Goal: Task Accomplishment & Management: Complete application form

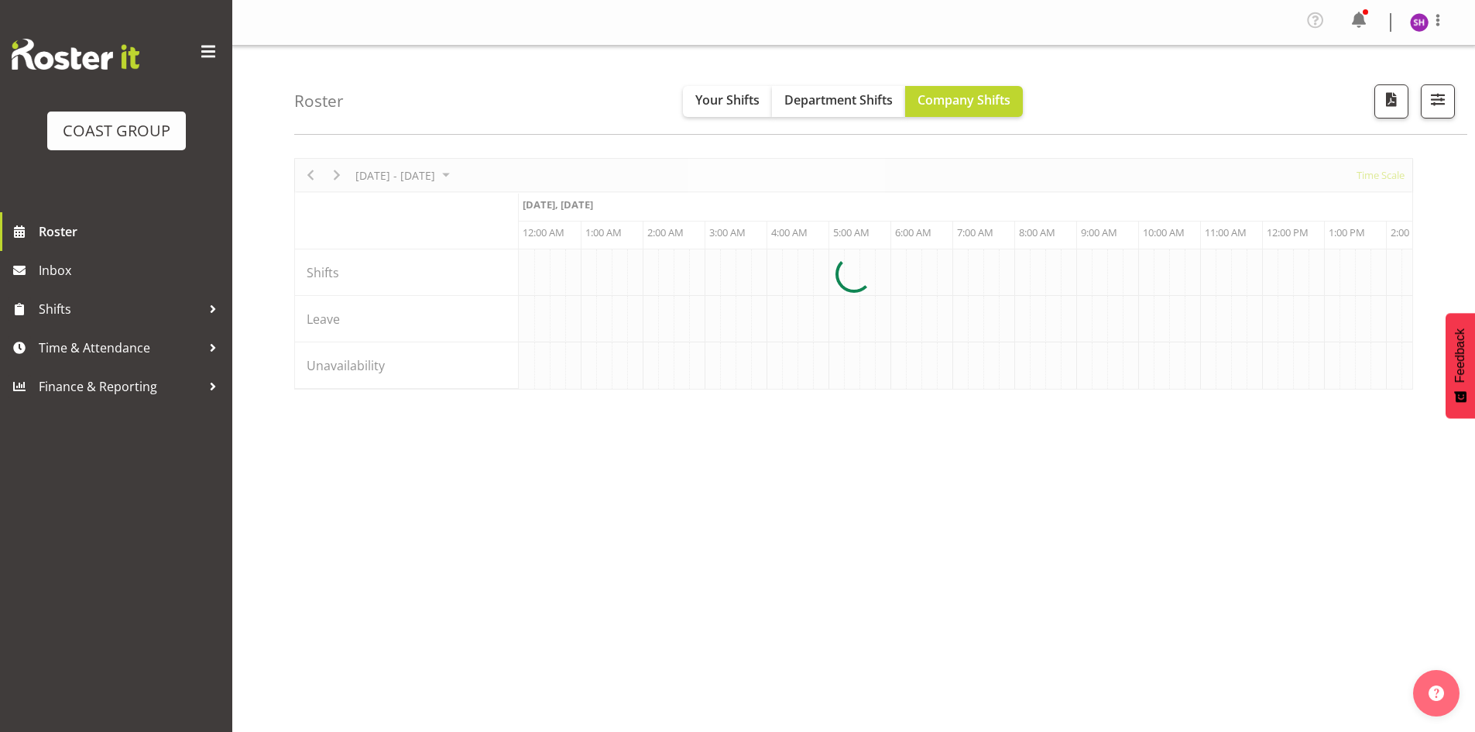
scroll to position [0, 1486]
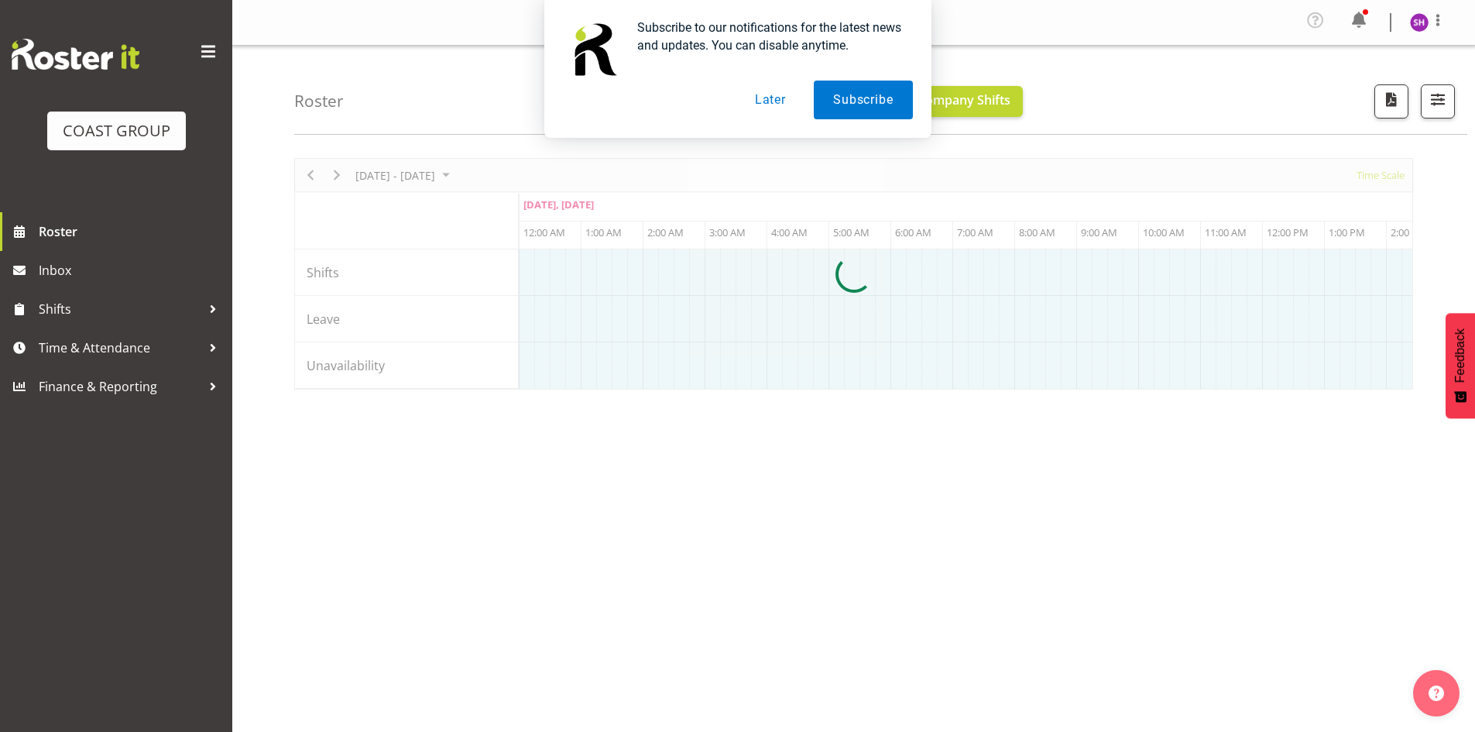
click at [766, 101] on button "Later" at bounding box center [770, 100] width 70 height 39
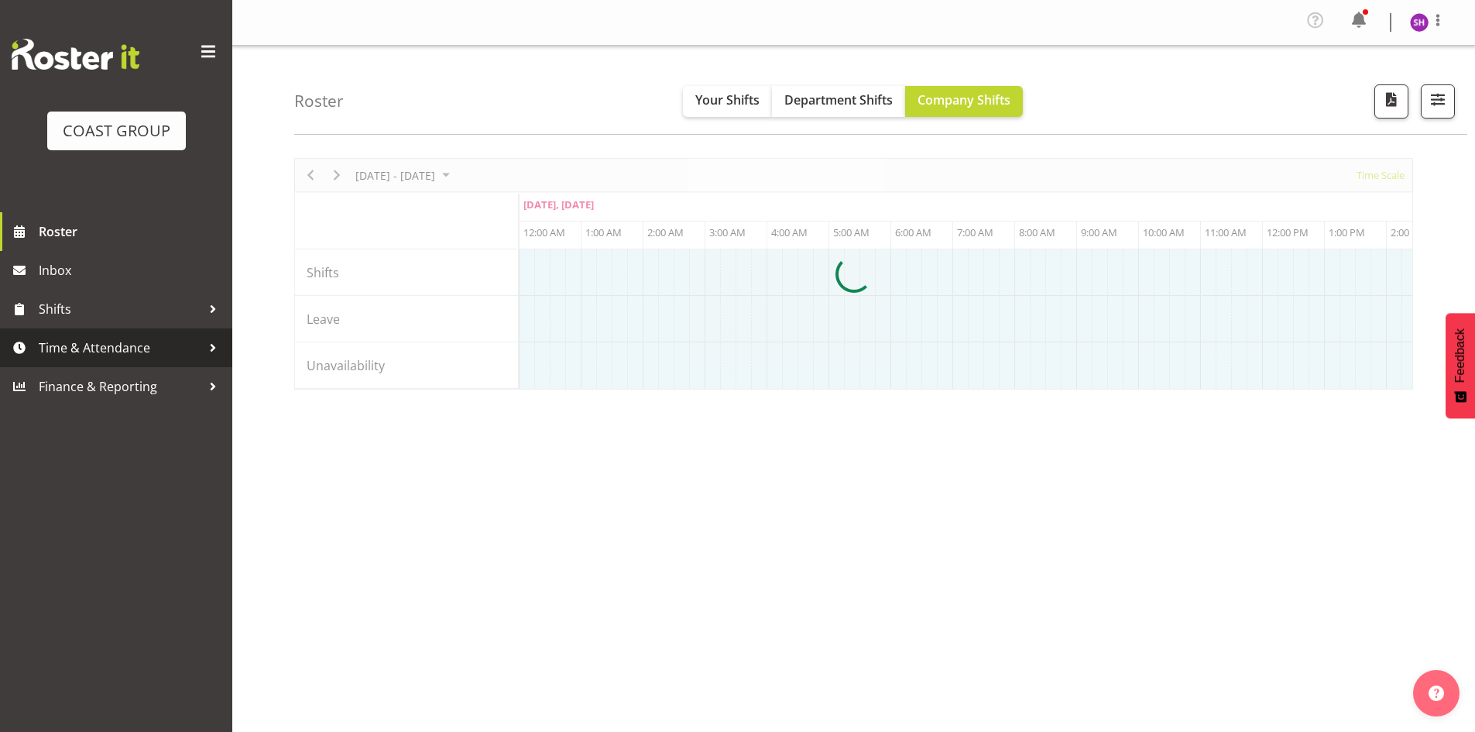
click at [203, 348] on div at bounding box center [212, 347] width 23 height 23
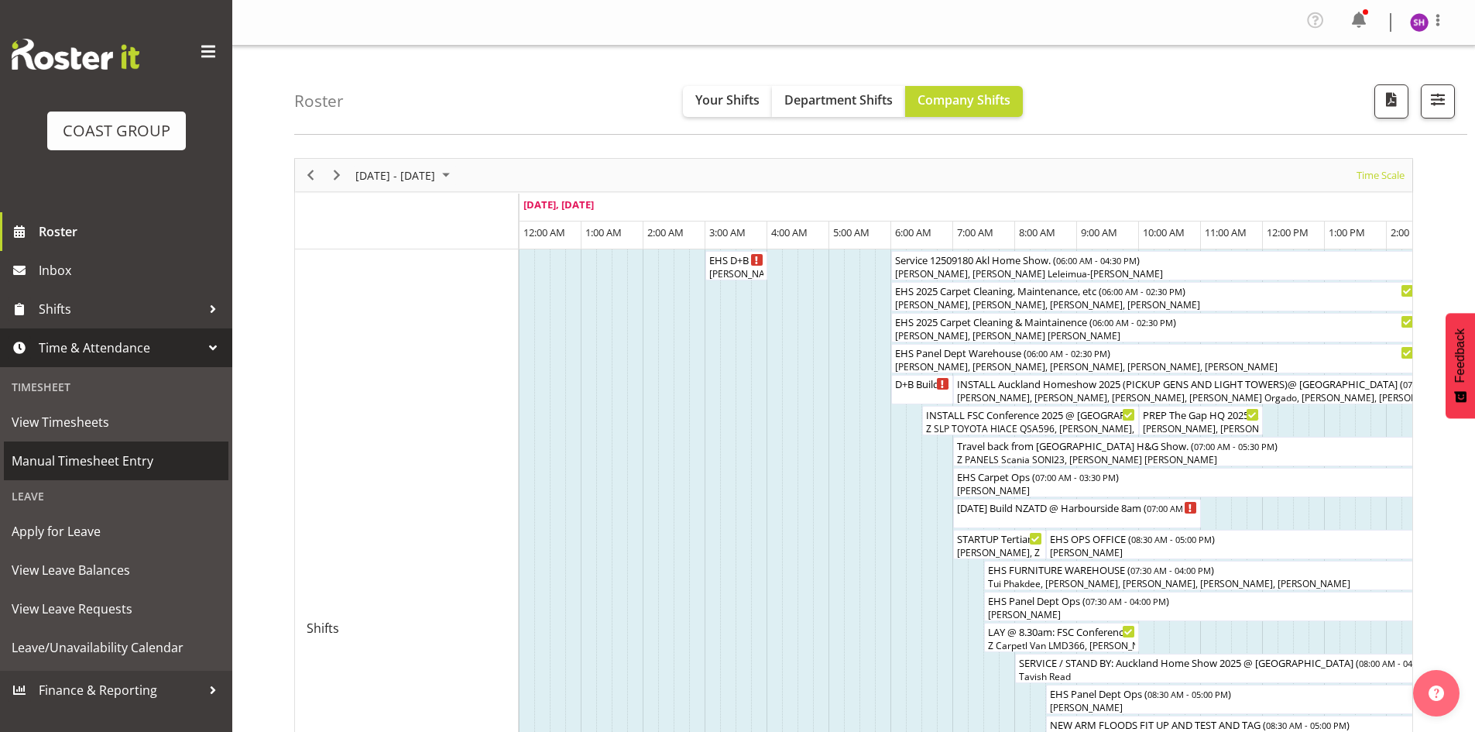
click at [55, 459] on span "Manual Timesheet Entry" at bounding box center [116, 460] width 209 height 23
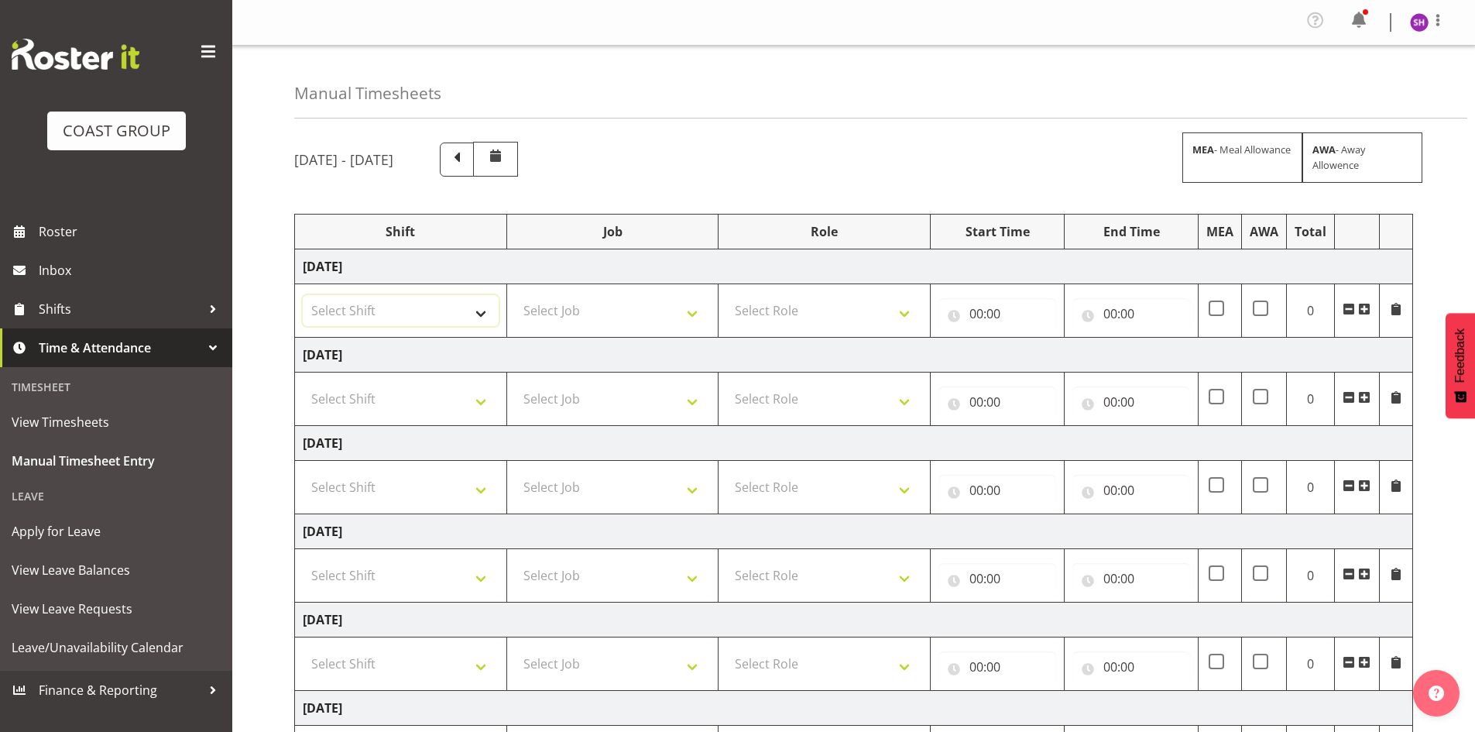
click at [479, 310] on select "Select Shift [PERSON_NAME] Work" at bounding box center [401, 310] width 196 height 31
select select "47010"
click at [303, 295] on select "Select Shift [PERSON_NAME] Work" at bounding box center [401, 310] width 196 height 31
click at [479, 403] on select "Select Shift [PERSON_NAME] Work" at bounding box center [401, 398] width 196 height 31
select select "47010"
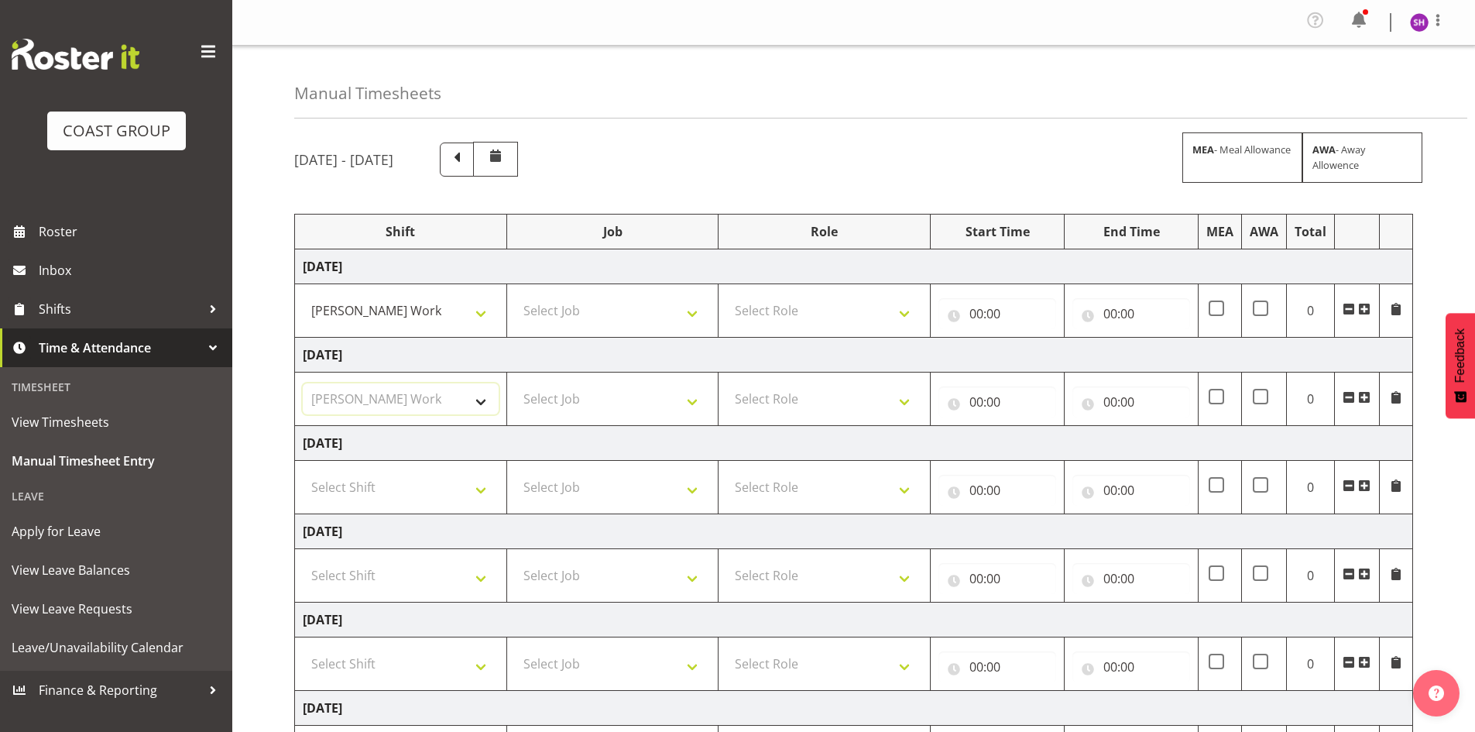
click at [303, 383] on select "Select Shift [PERSON_NAME] Work" at bounding box center [401, 398] width 196 height 31
drag, startPoint x: 490, startPoint y: 492, endPoint x: 465, endPoint y: 493, distance: 24.8
click at [490, 492] on select "Select Shift [PERSON_NAME] Work" at bounding box center [401, 486] width 196 height 31
select select "47010"
click at [303, 471] on select "Select Shift [PERSON_NAME] Work" at bounding box center [401, 486] width 196 height 31
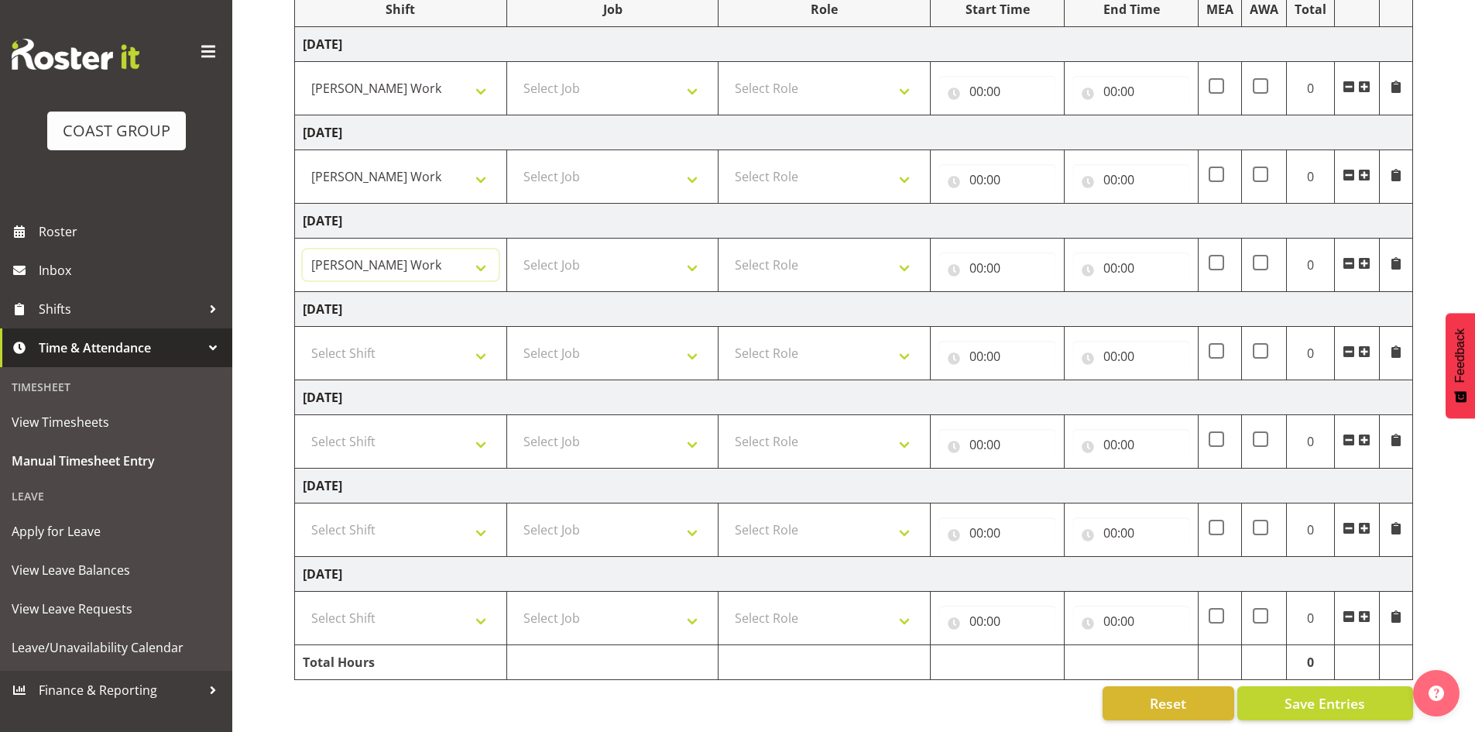
scroll to position [234, 0]
drag, startPoint x: 481, startPoint y: 515, endPoint x: 419, endPoint y: 520, distance: 62.2
click at [481, 515] on select "Select Shift [PERSON_NAME] Work" at bounding box center [401, 529] width 196 height 31
select select "47010"
click at [303, 514] on select "Select Shift [PERSON_NAME] Work" at bounding box center [401, 529] width 196 height 31
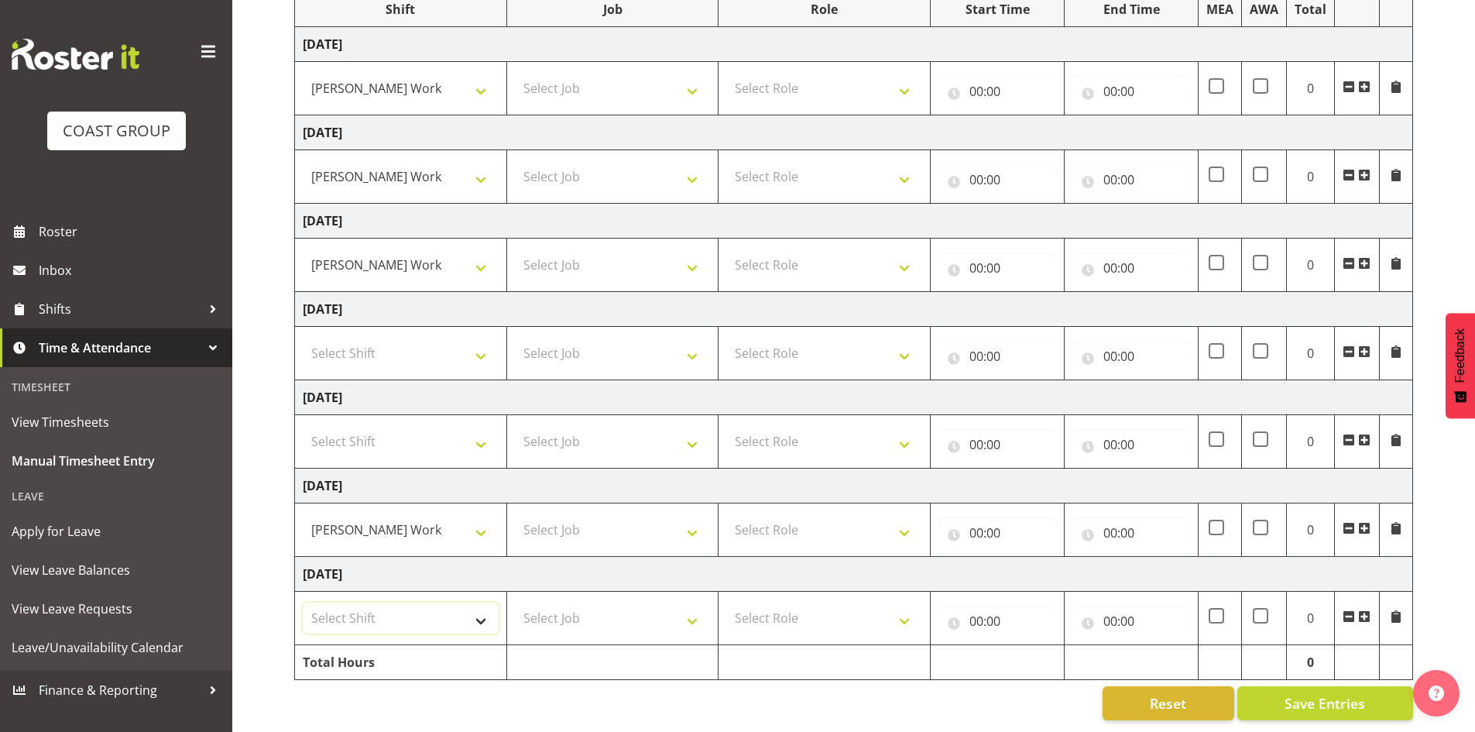
click at [481, 602] on select "Select Shift [PERSON_NAME] Work" at bounding box center [401, 617] width 196 height 31
select select "47010"
click at [303, 602] on select "Select Shift [PERSON_NAME] Work" at bounding box center [401, 617] width 196 height 31
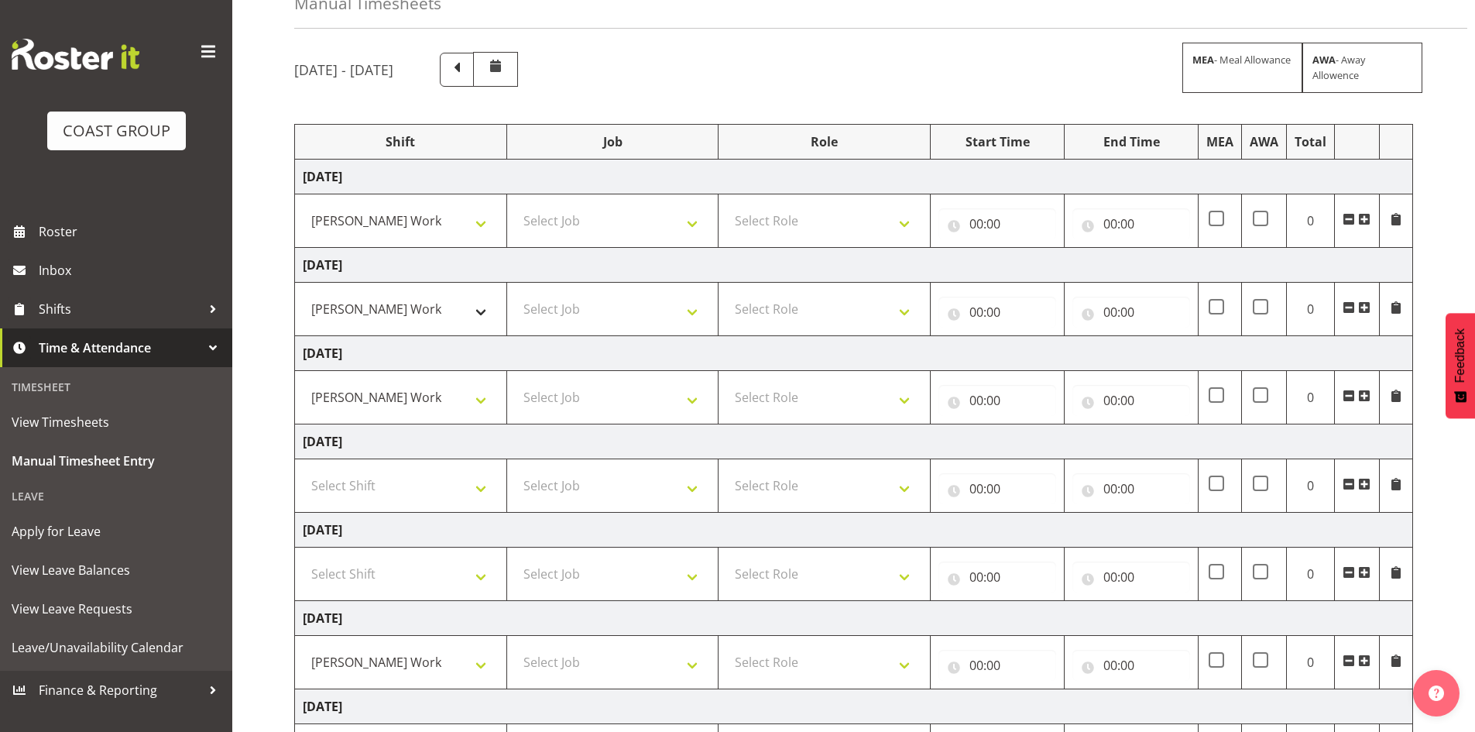
scroll to position [79, 0]
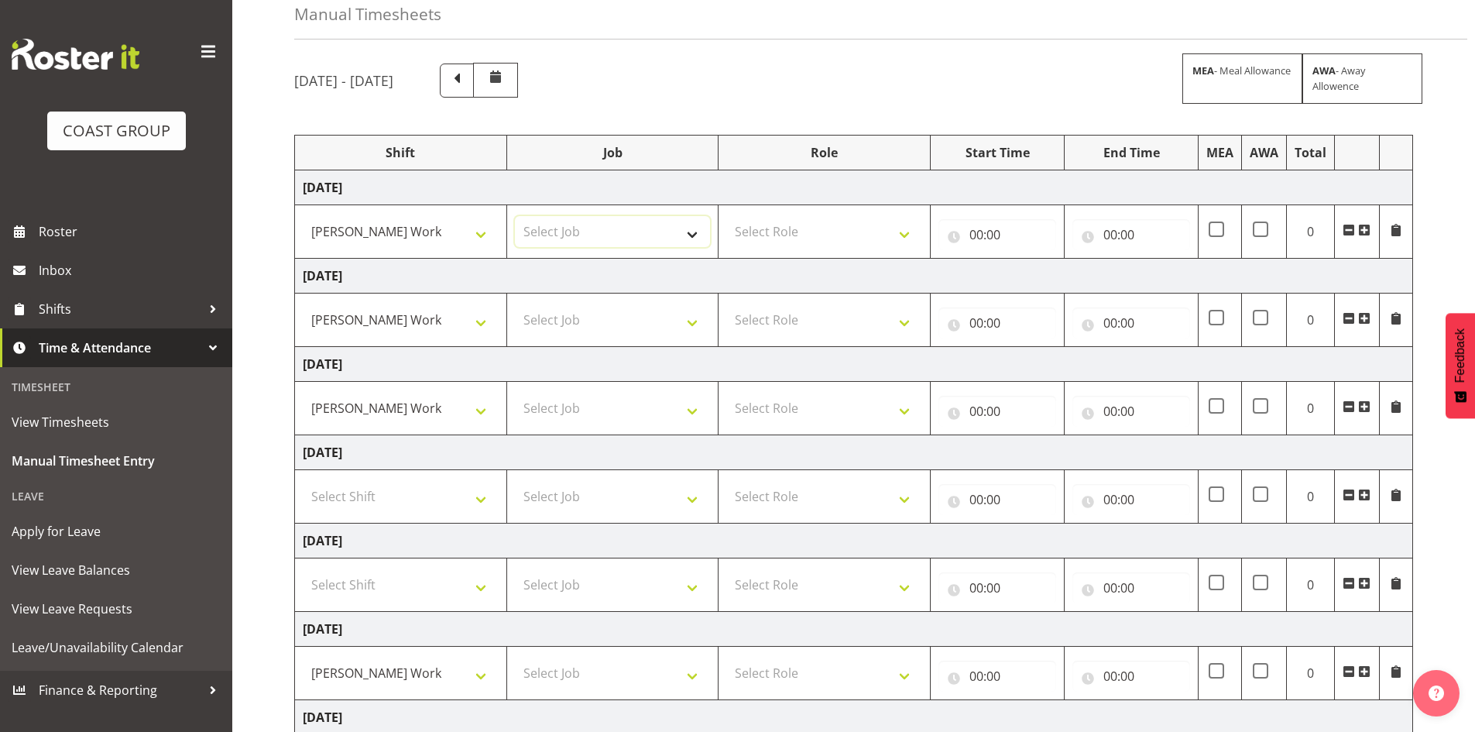
click at [689, 226] on select "Select Job 1 Carlton Events 1 [PERSON_NAME][GEOGRAPHIC_DATA] 1 [PERSON_NAME][GE…" at bounding box center [613, 231] width 196 height 31
select select "7031"
click at [515, 216] on select "Select Job 1 Carlton Events 1 [PERSON_NAME][GEOGRAPHIC_DATA] 1 [PERSON_NAME][GE…" at bounding box center [613, 231] width 196 height 31
click at [681, 328] on select "Select Job 1 Carlton Events 1 [PERSON_NAME][GEOGRAPHIC_DATA] 1 [PERSON_NAME][GE…" at bounding box center [613, 319] width 196 height 31
select select "7031"
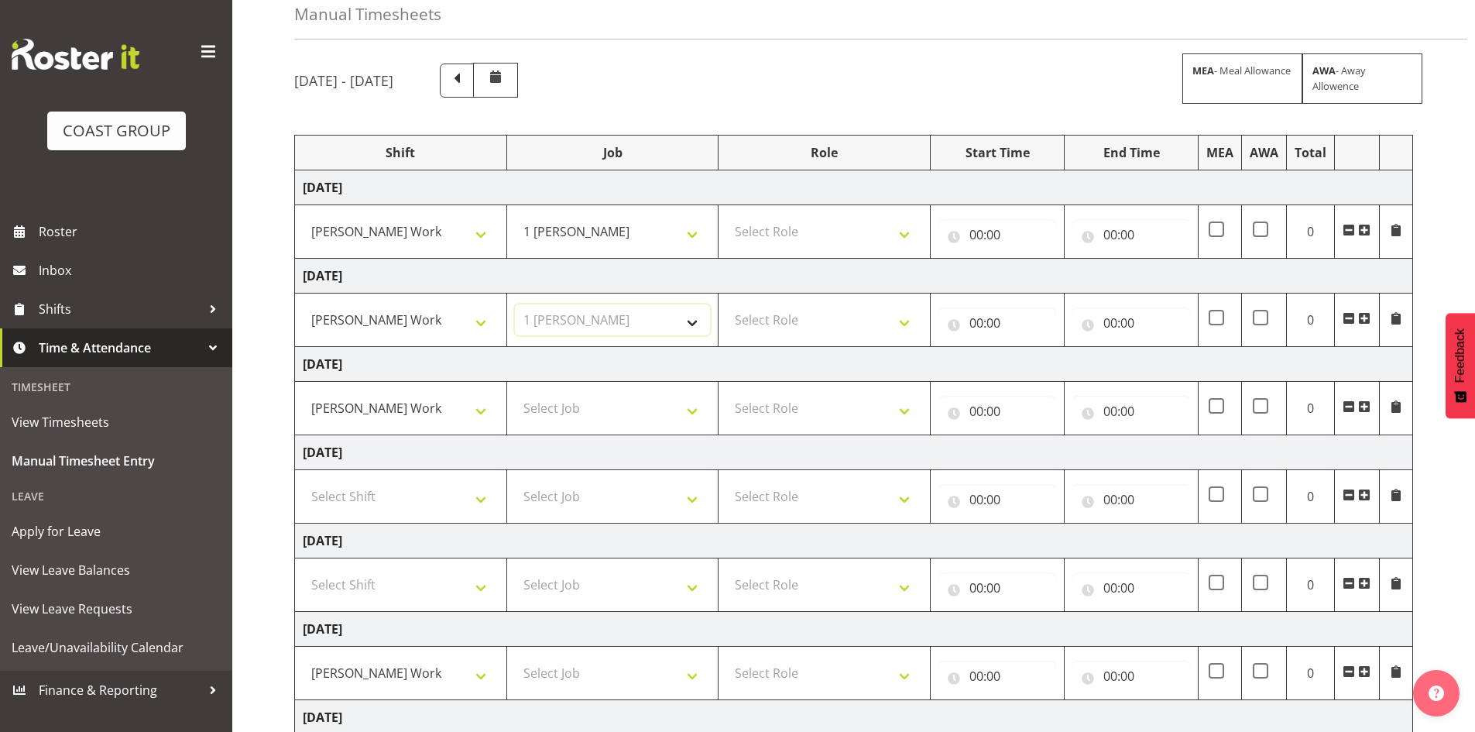
click at [515, 304] on select "Select Job 1 Carlton Events 1 [PERSON_NAME][GEOGRAPHIC_DATA] 1 [PERSON_NAME][GE…" at bounding box center [613, 319] width 196 height 31
click at [701, 413] on select "Select Job 1 Carlton Events 1 [PERSON_NAME][GEOGRAPHIC_DATA] 1 [PERSON_NAME][GE…" at bounding box center [613, 407] width 196 height 31
select select "7031"
click at [515, 392] on select "Select Job 1 Carlton Events 1 [PERSON_NAME][GEOGRAPHIC_DATA] 1 [PERSON_NAME][GE…" at bounding box center [613, 407] width 196 height 31
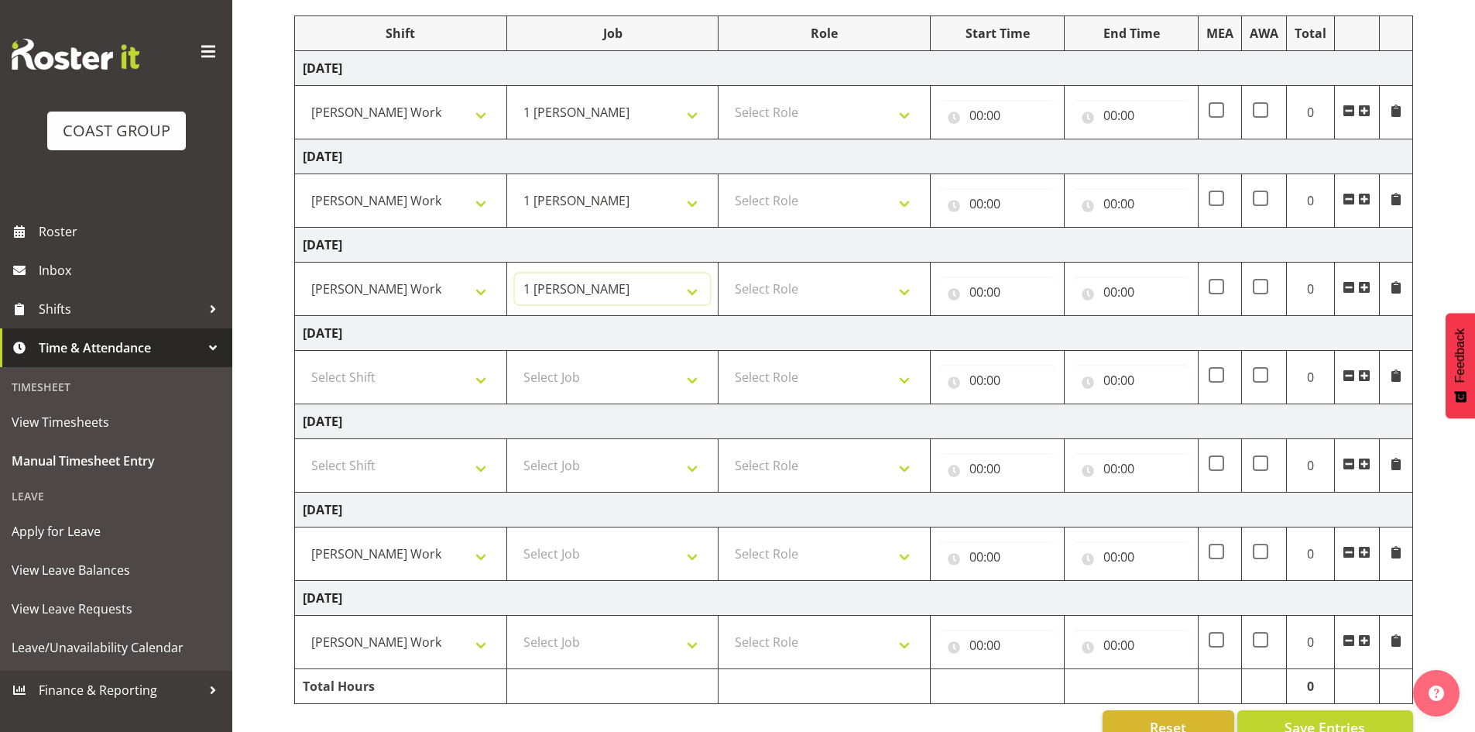
scroll to position [234, 0]
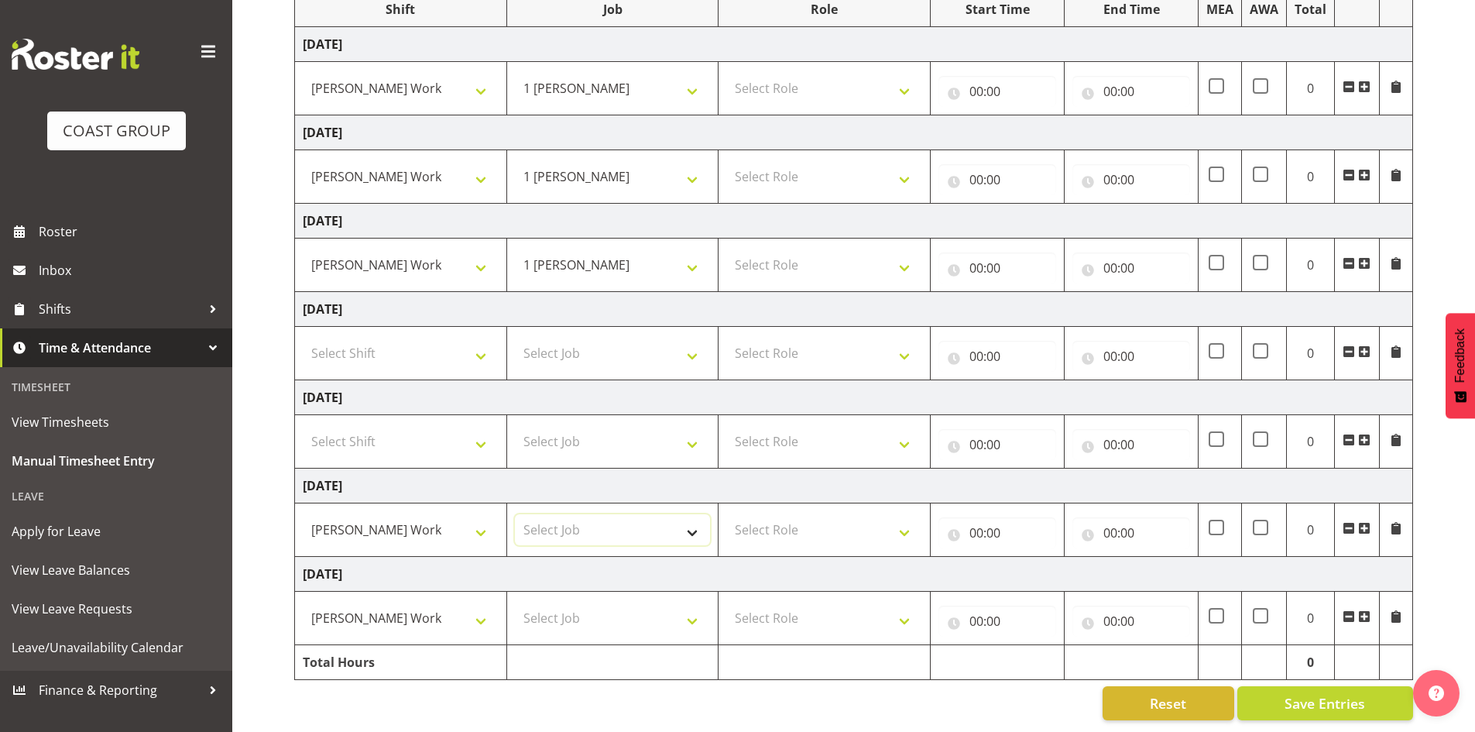
click at [683, 522] on select "Select Job 1 Carlton Events 1 [PERSON_NAME][GEOGRAPHIC_DATA] 1 [PERSON_NAME][GE…" at bounding box center [613, 529] width 196 height 31
select select "7031"
click at [515, 514] on select "Select Job 1 Carlton Events 1 [PERSON_NAME][GEOGRAPHIC_DATA] 1 [PERSON_NAME][GE…" at bounding box center [613, 529] width 196 height 31
click at [691, 605] on select "Select Job 1 Carlton Events 1 [PERSON_NAME][GEOGRAPHIC_DATA] 1 [PERSON_NAME][GE…" at bounding box center [613, 617] width 196 height 31
select select "7031"
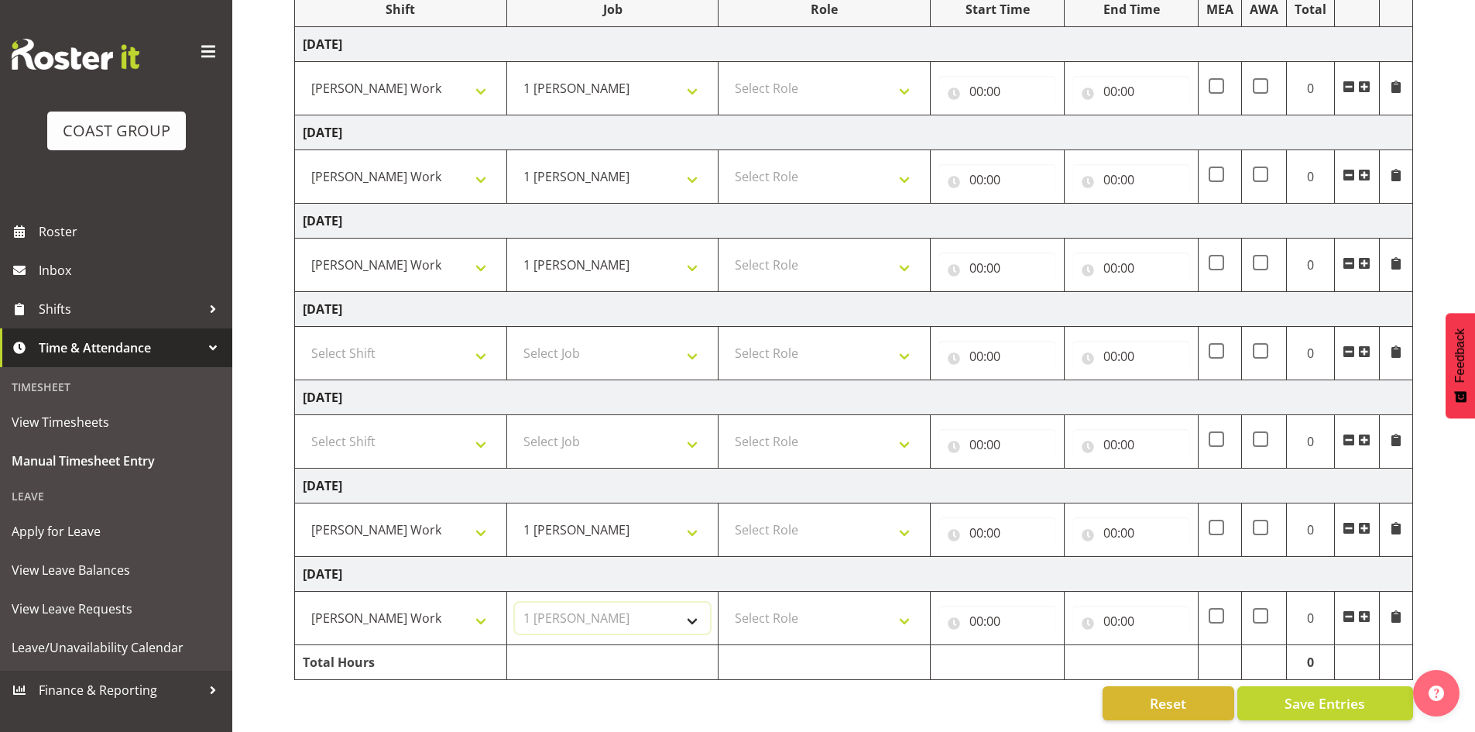
click at [515, 602] on select "Select Job 1 Carlton Events 1 [PERSON_NAME][GEOGRAPHIC_DATA] 1 [PERSON_NAME][GE…" at bounding box center [613, 617] width 196 height 31
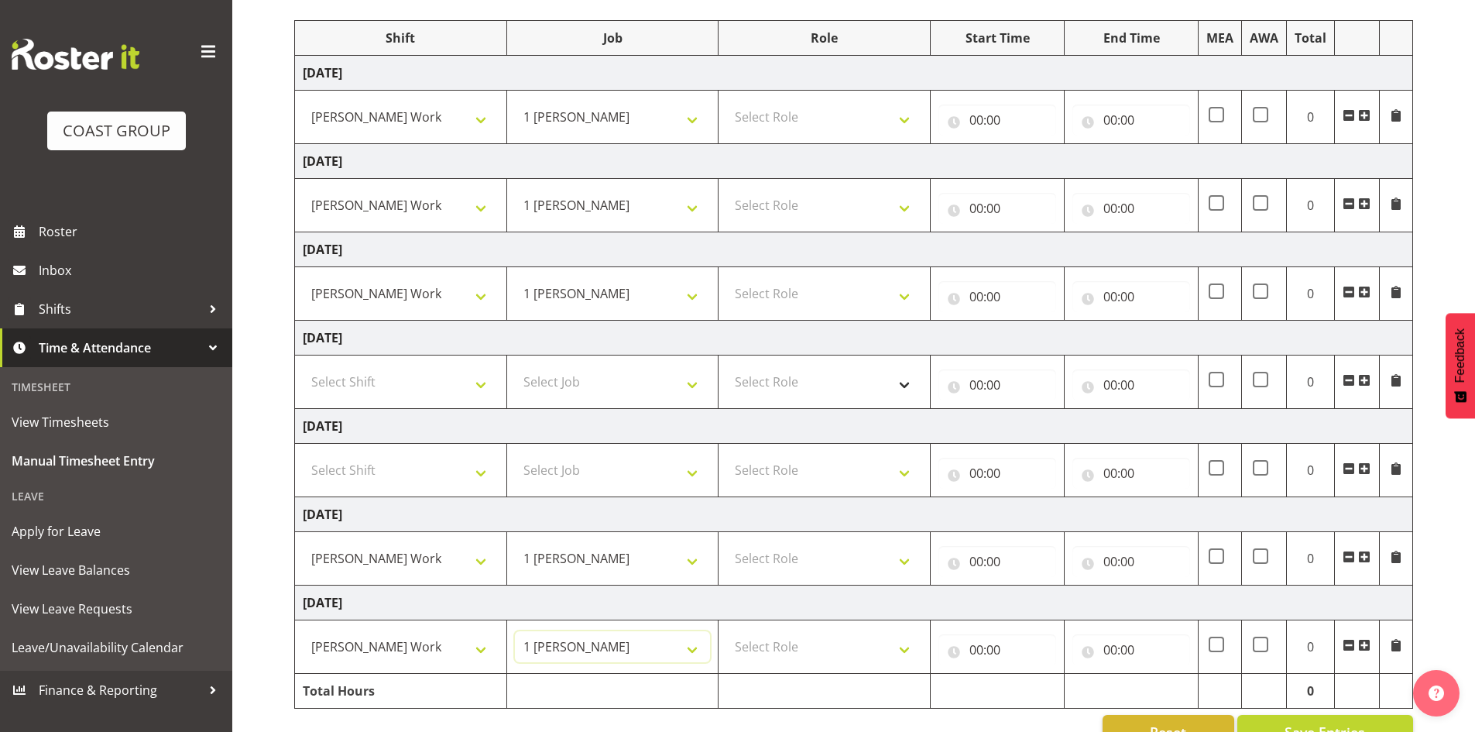
scroll to position [156, 0]
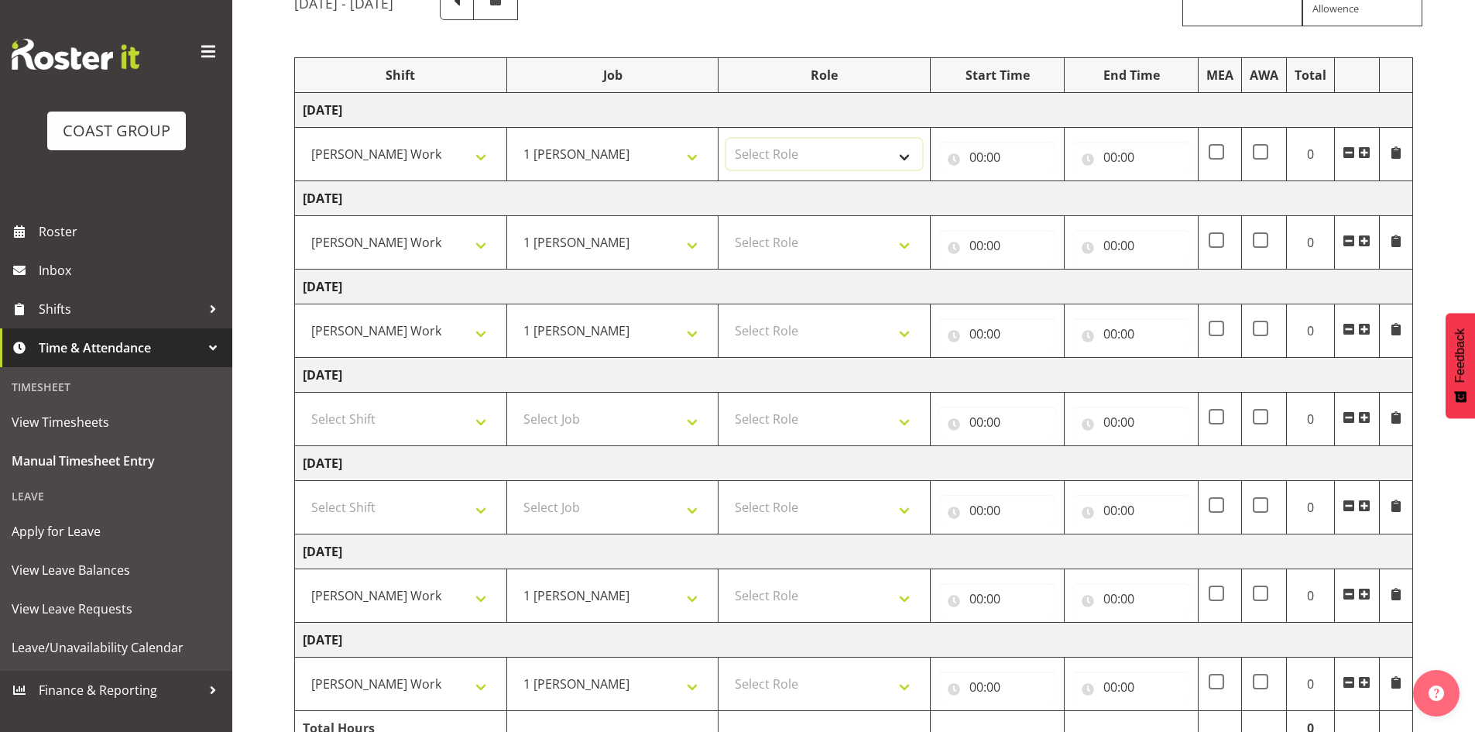
click at [897, 157] on select "Select Role [PERSON_NAME]" at bounding box center [824, 154] width 196 height 31
select select "1338"
click at [726, 139] on select "Select Role [PERSON_NAME]" at bounding box center [824, 154] width 196 height 31
click at [903, 247] on select "Select Role [PERSON_NAME]" at bounding box center [824, 242] width 196 height 31
select select "1338"
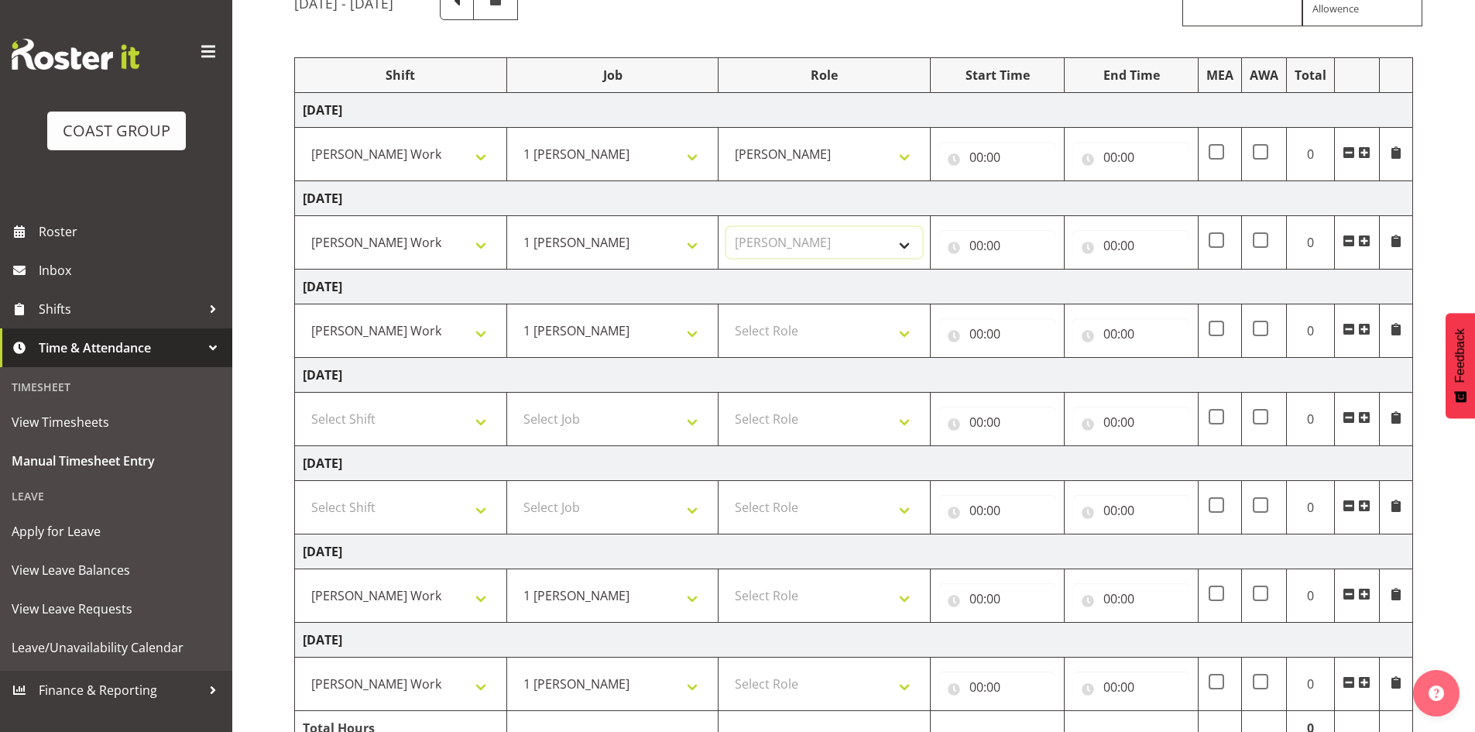
click at [726, 227] on select "Select Role [PERSON_NAME]" at bounding box center [824, 242] width 196 height 31
click at [901, 339] on select "Select Role [PERSON_NAME]" at bounding box center [824, 330] width 196 height 31
select select "1338"
click at [726, 315] on select "Select Role [PERSON_NAME]" at bounding box center [824, 330] width 196 height 31
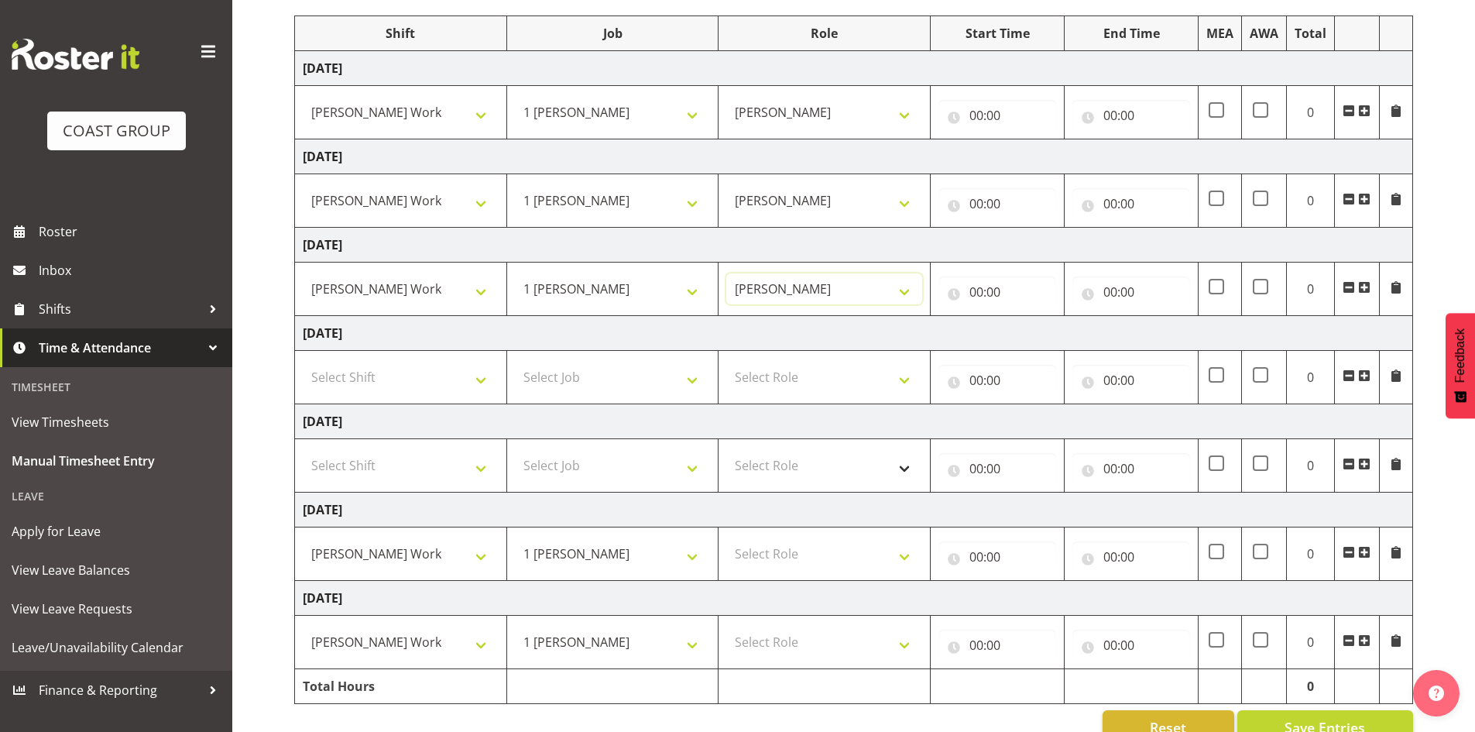
scroll to position [234, 0]
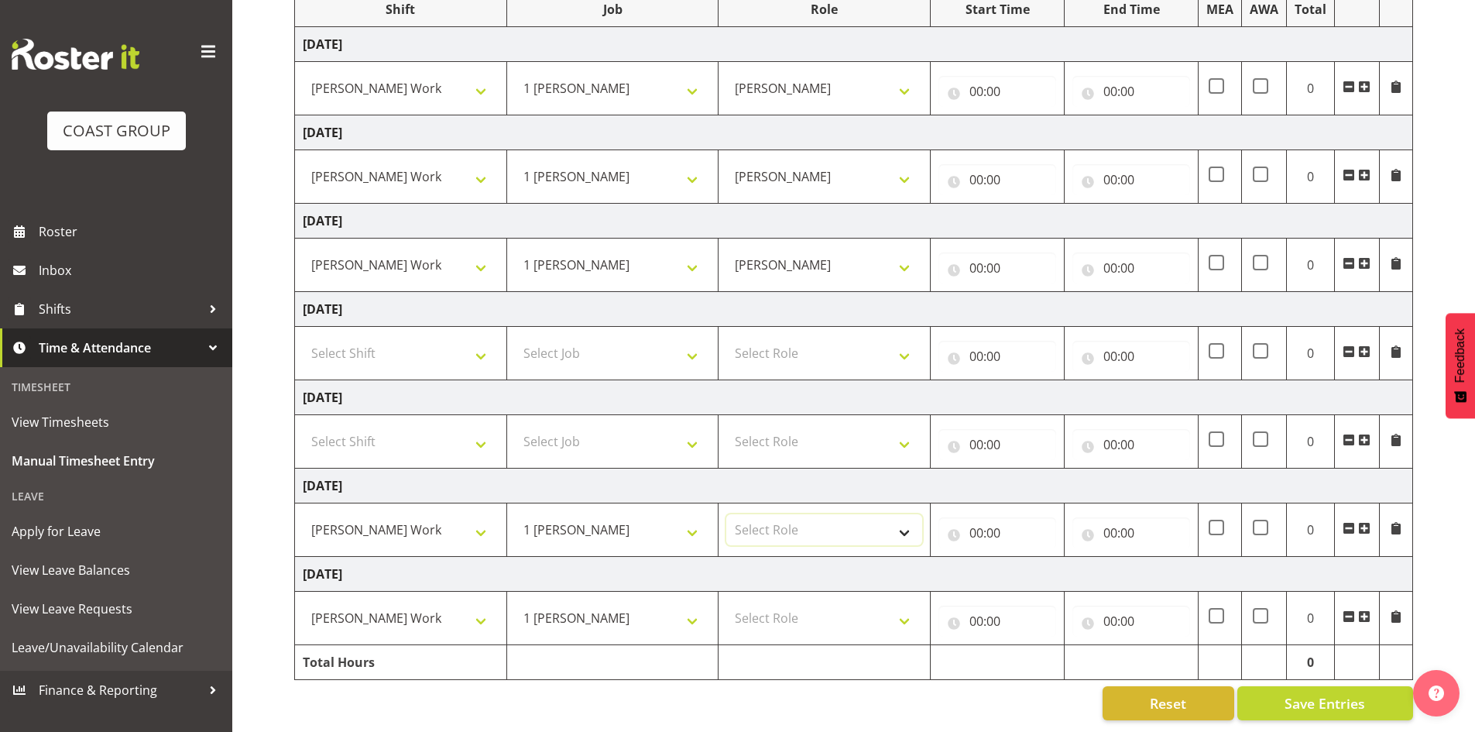
click at [900, 524] on select "Select Role [PERSON_NAME]" at bounding box center [824, 529] width 196 height 31
select select "1338"
click at [726, 514] on select "Select Role [PERSON_NAME]" at bounding box center [824, 529] width 196 height 31
click at [909, 605] on select "Select Role [PERSON_NAME]" at bounding box center [824, 617] width 196 height 31
select select "1338"
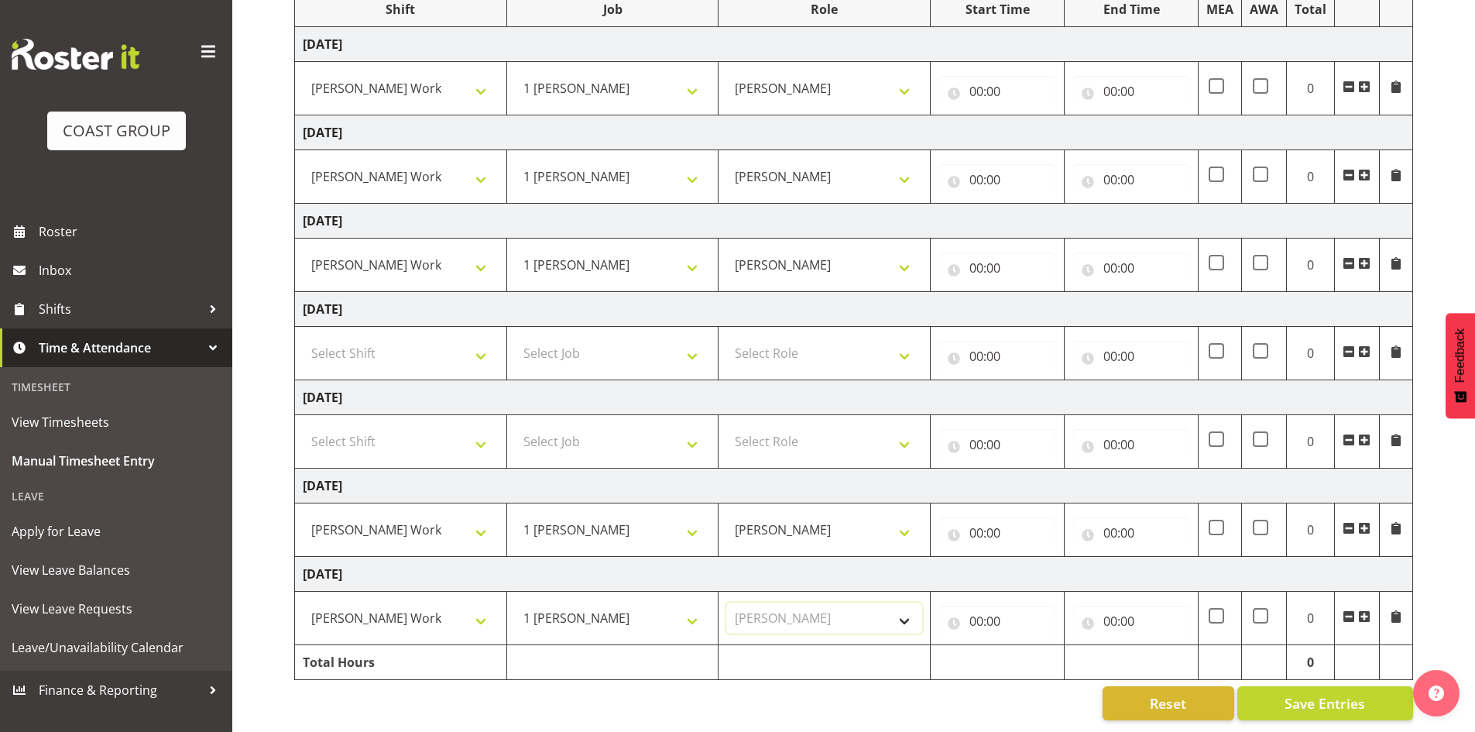
click at [726, 602] on select "Select Role [PERSON_NAME]" at bounding box center [824, 617] width 196 height 31
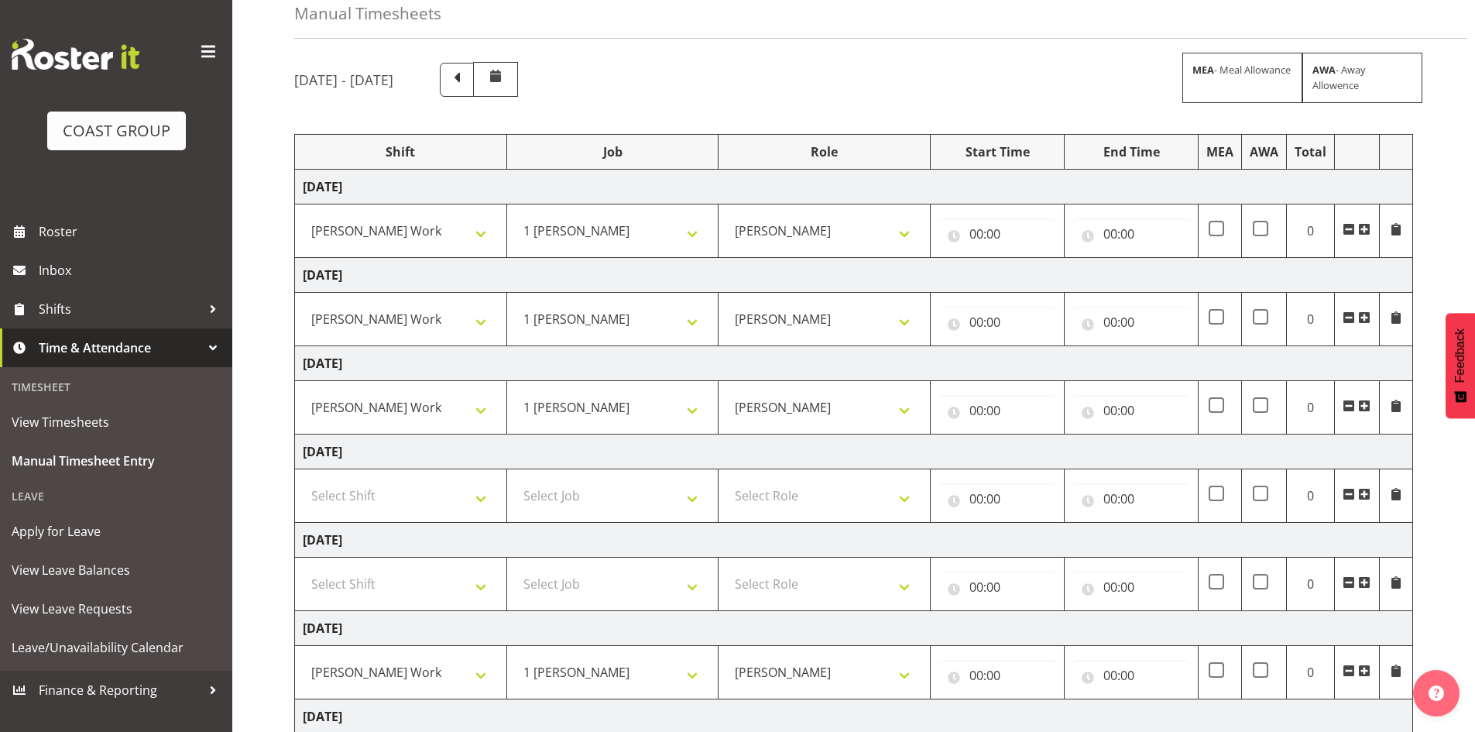
scroll to position [79, 0]
click at [987, 223] on input "00:00" at bounding box center [997, 234] width 118 height 31
click at [1044, 272] on select "00 01 02 03 04 05 06 07 08 09 10 11 12 13 14 15 16 17 18 19 20 21 22 23" at bounding box center [1043, 274] width 35 height 31
select select "8"
type input "08:00"
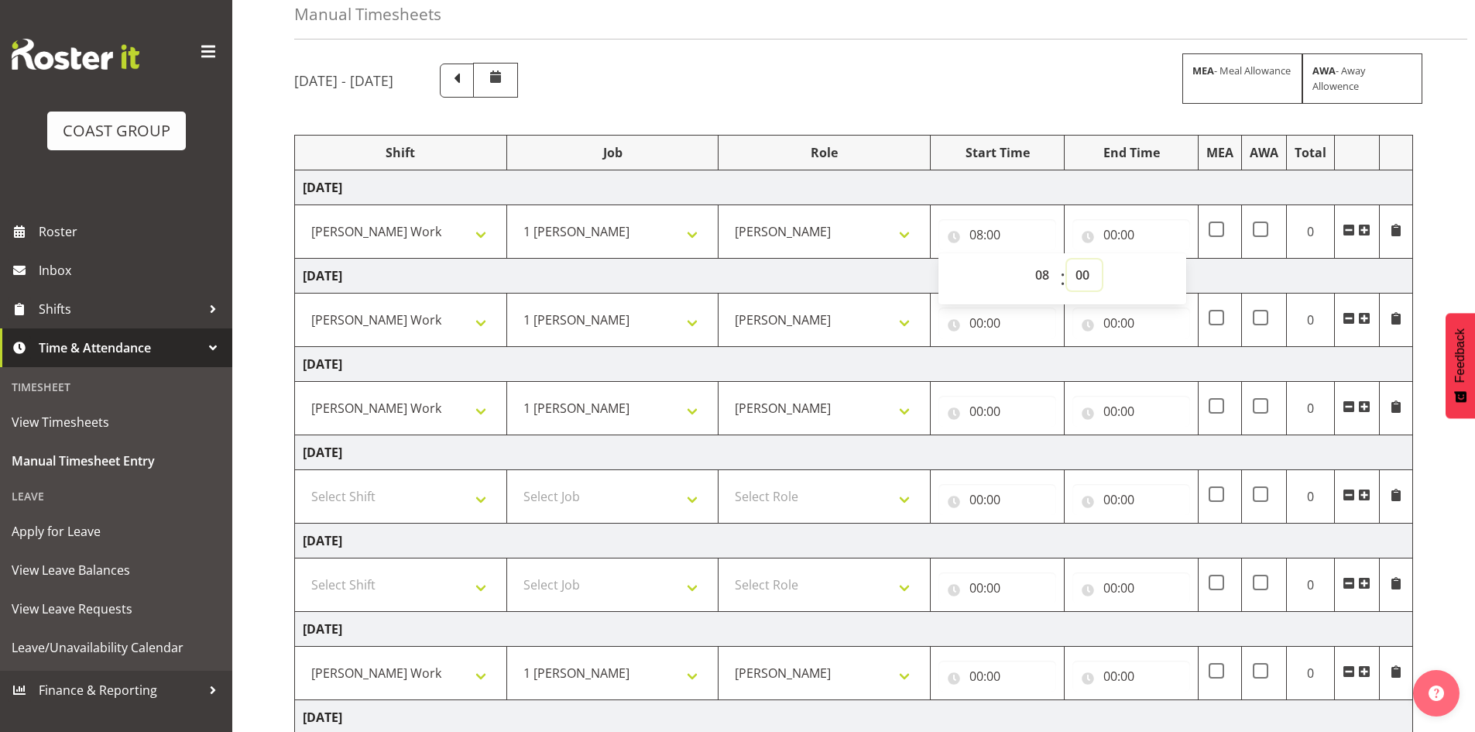
click at [1076, 277] on select "00 01 02 03 04 05 06 07 08 09 10 11 12 13 14 15 16 17 18 19 20 21 22 23 24 25 2…" at bounding box center [1084, 274] width 35 height 31
select select "30"
drag, startPoint x: 1123, startPoint y: 230, endPoint x: 1133, endPoint y: 240, distance: 13.7
click at [1123, 230] on input "00:00" at bounding box center [1131, 234] width 118 height 31
type input "08:30"
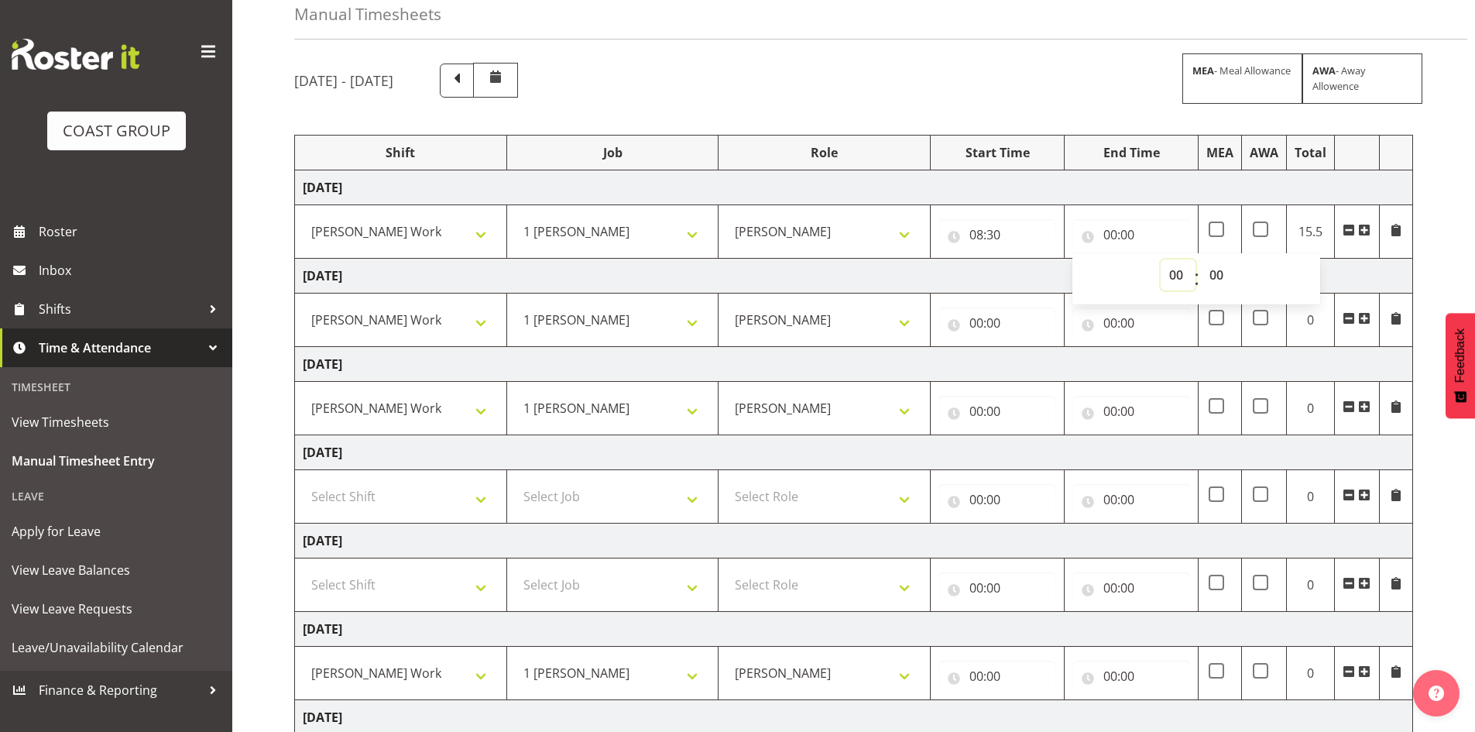
click at [1175, 276] on select "00 01 02 03 04 05 06 07 08 09 10 11 12 13 14 15 16 17 18 19 20 21 22 23" at bounding box center [1177, 274] width 35 height 31
select select "16"
click at [1212, 275] on select "00 01 02 03 04 05 06 07 08 09 10 11 12 13 14 15 16 17 18 19 20 21 22 23 24 25 2…" at bounding box center [1218, 274] width 35 height 31
type input "16:00"
select select "30"
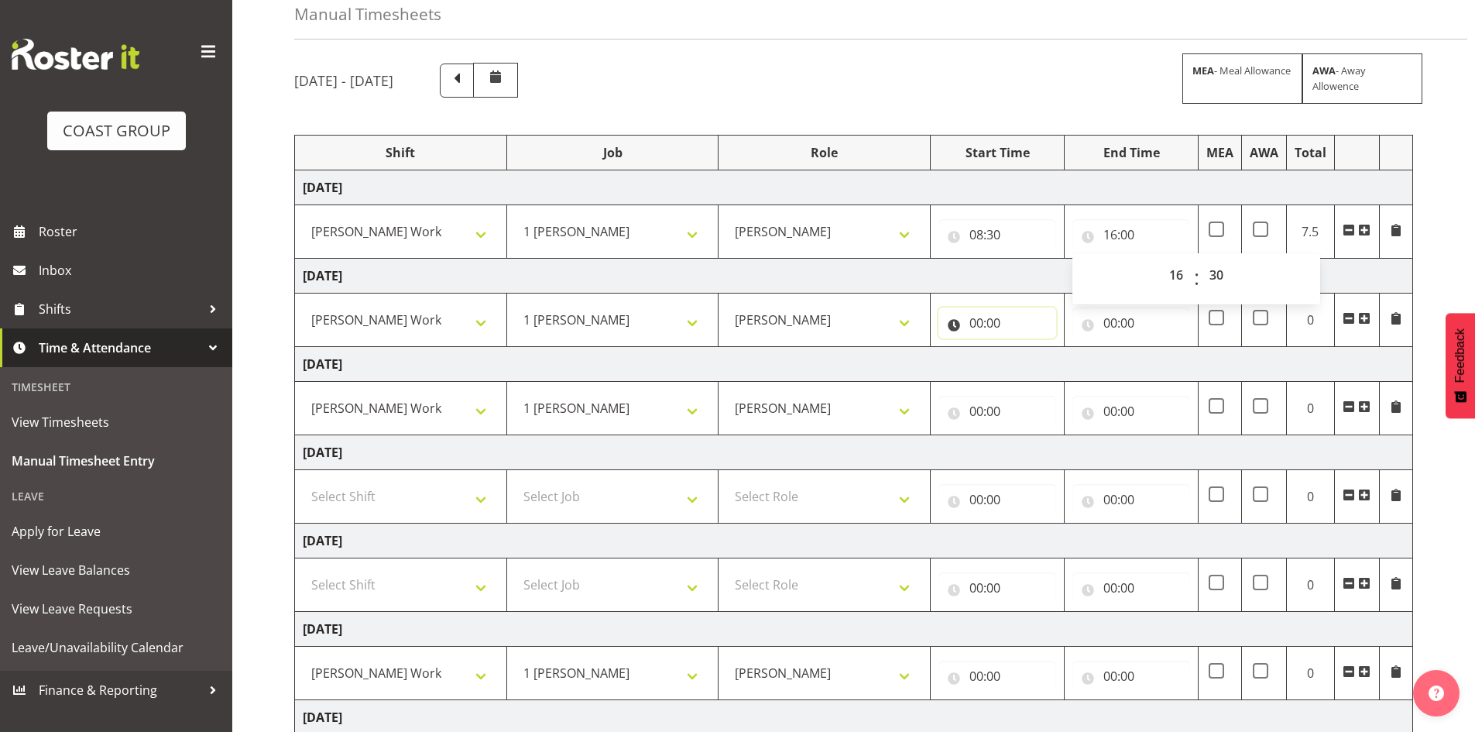
drag, startPoint x: 999, startPoint y: 321, endPoint x: 1013, endPoint y: 341, distance: 24.9
click at [999, 321] on input "00:00" at bounding box center [997, 322] width 118 height 31
type input "16:30"
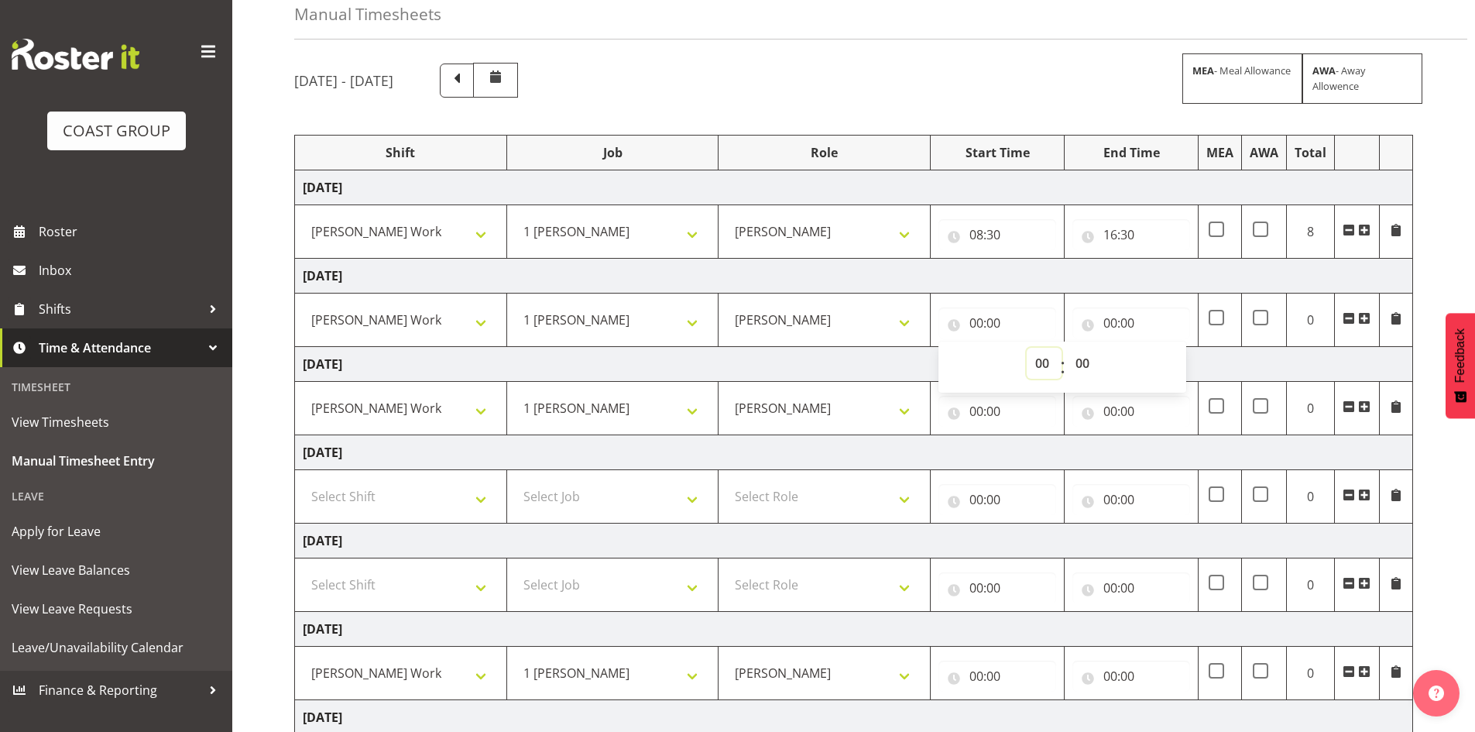
click at [1043, 362] on select "00 01 02 03 04 05 06 07 08 09 10 11 12 13 14 15 16 17 18 19 20 21 22 23" at bounding box center [1043, 363] width 35 height 31
select select "8"
click at [1084, 367] on select "00 01 02 03 04 05 06 07 08 09 10 11 12 13 14 15 16 17 18 19 20 21 22 23 24 25 2…" at bounding box center [1084, 363] width 35 height 31
type input "08:00"
select select "30"
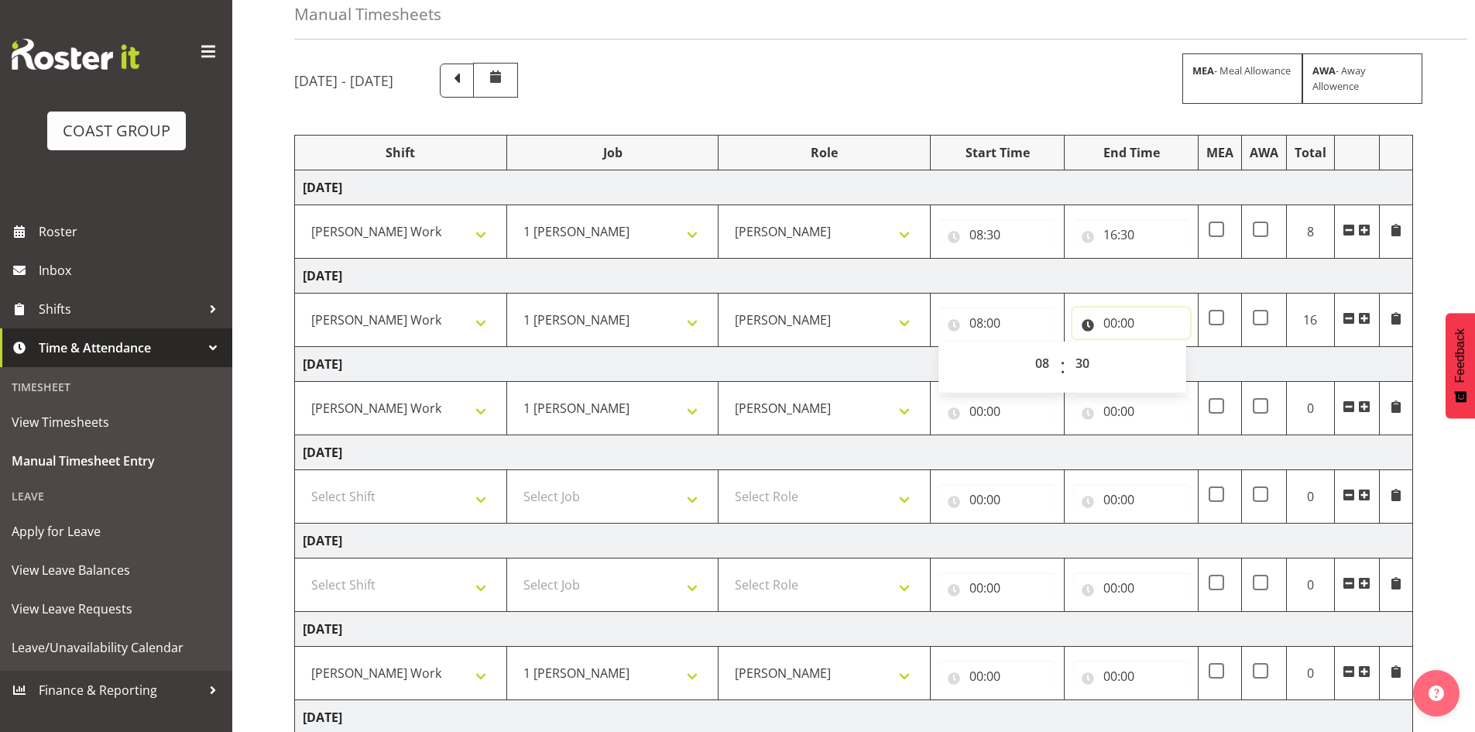
click at [1132, 324] on input "00:00" at bounding box center [1131, 322] width 118 height 31
type input "08:30"
click at [1177, 362] on select "00 01 02 03 04 05 06 07 08 09 10 11 12 13 14 15 16 17 18 19 20 21 22 23" at bounding box center [1177, 363] width 35 height 31
select select "16"
click at [1222, 363] on select "00 01 02 03 04 05 06 07 08 09 10 11 12 13 14 15 16 17 18 19 20 21 22 23 24 25 2…" at bounding box center [1218, 363] width 35 height 31
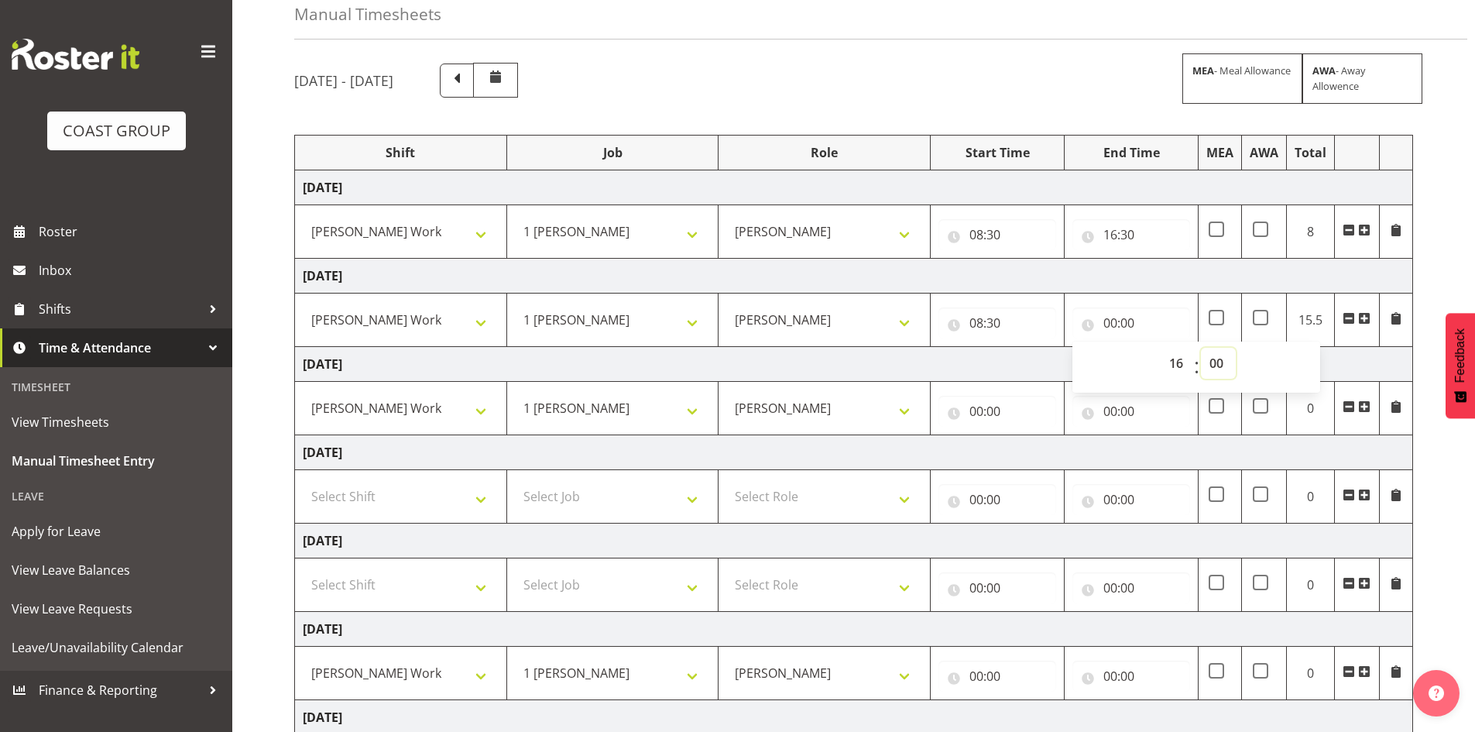
type input "16:00"
select select "30"
click at [989, 408] on input "00:00" at bounding box center [997, 411] width 118 height 31
type input "16:30"
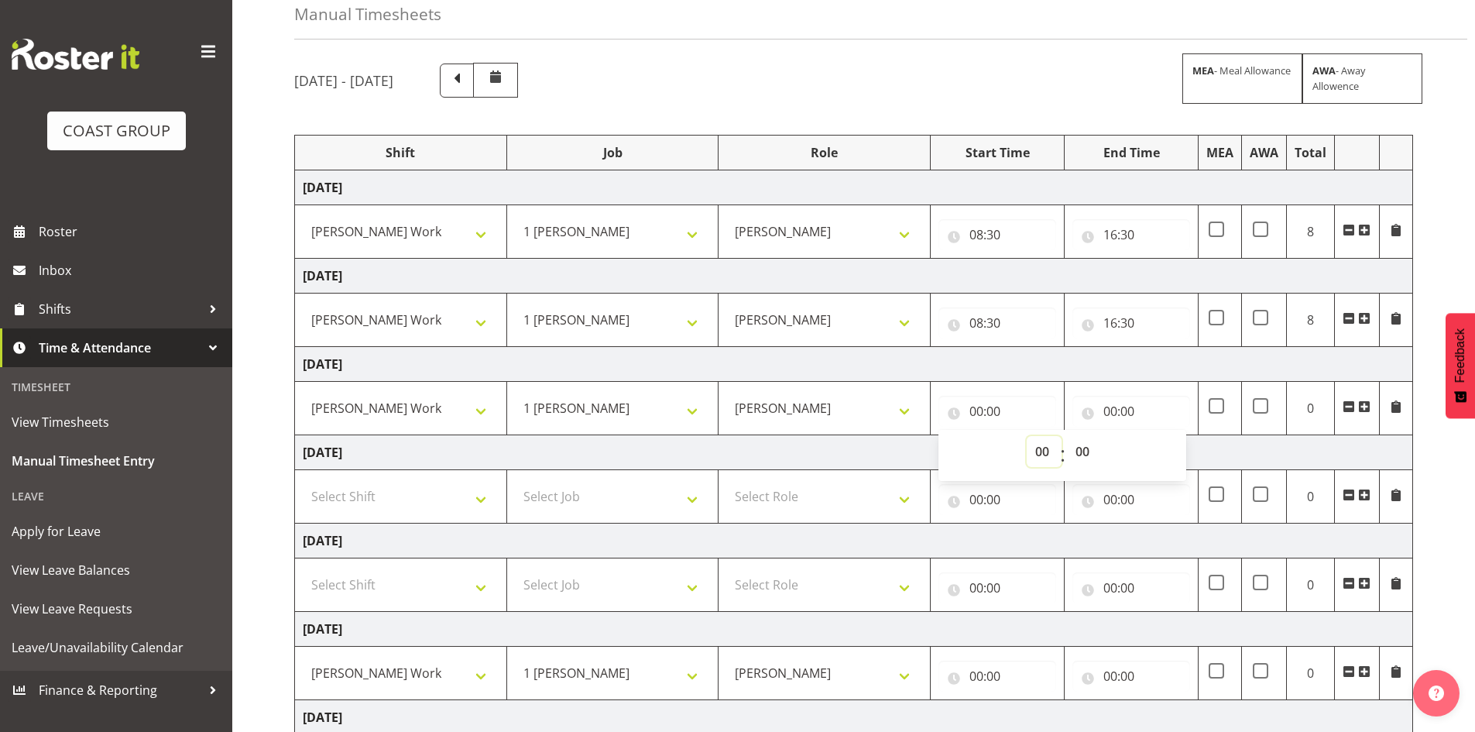
click at [1037, 451] on select "00 01 02 03 04 05 06 07 08 09 10 11 12 13 14 15 16 17 18 19 20 21 22 23" at bounding box center [1043, 451] width 35 height 31
select select "18"
type input "18:00"
click at [1077, 451] on select "00 01 02 03 04 05 06 07 08 09 10 11 12 13 14 15 16 17 18 19 20 21 22 23 24 25 2…" at bounding box center [1084, 451] width 35 height 31
select select "30"
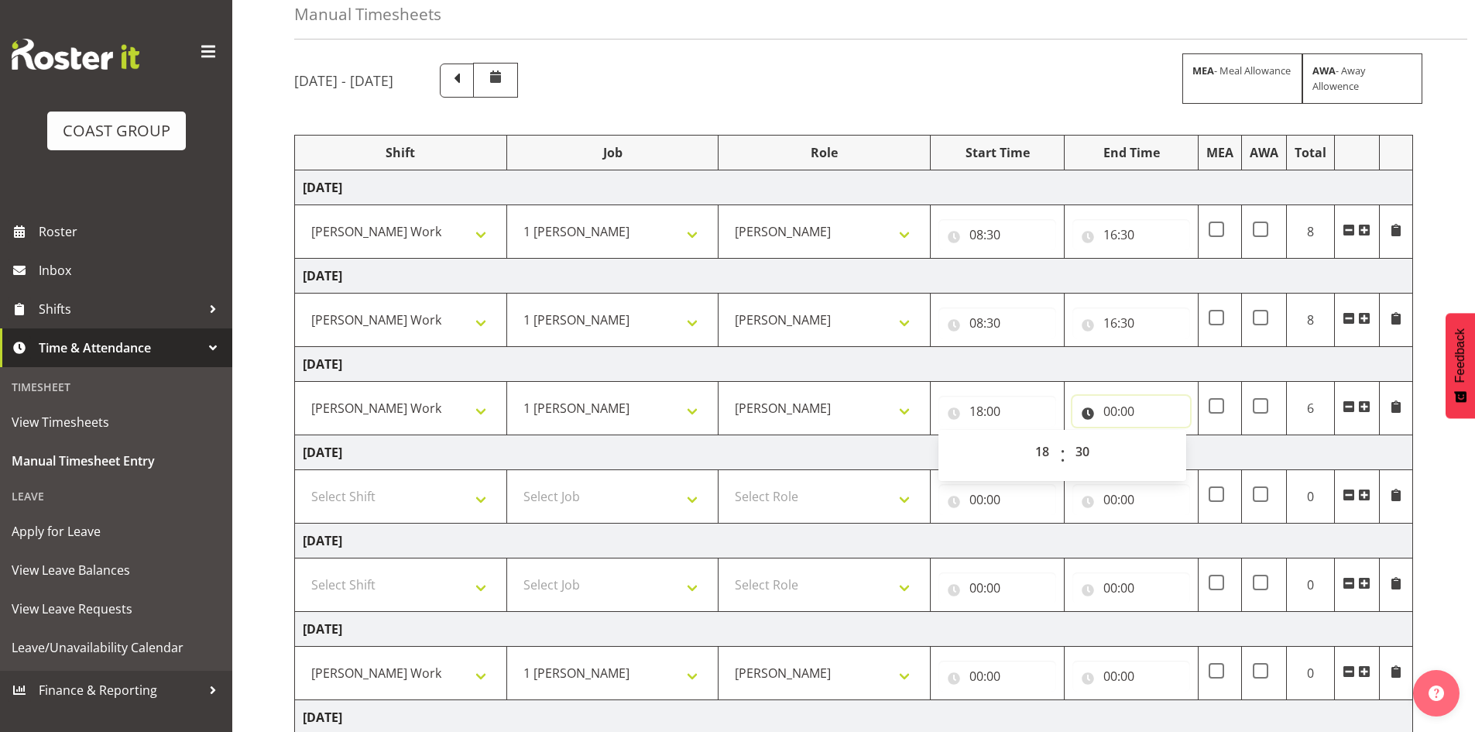
click at [1130, 410] on input "00:00" at bounding box center [1131, 411] width 118 height 31
type input "18:30"
click at [1171, 445] on select "00 01 02 03 04 05 06 07 08 09 10 11 12 13 14 15 16 17 18 19 20 21 22 23" at bounding box center [1177, 451] width 35 height 31
select select "16"
type input "16:00"
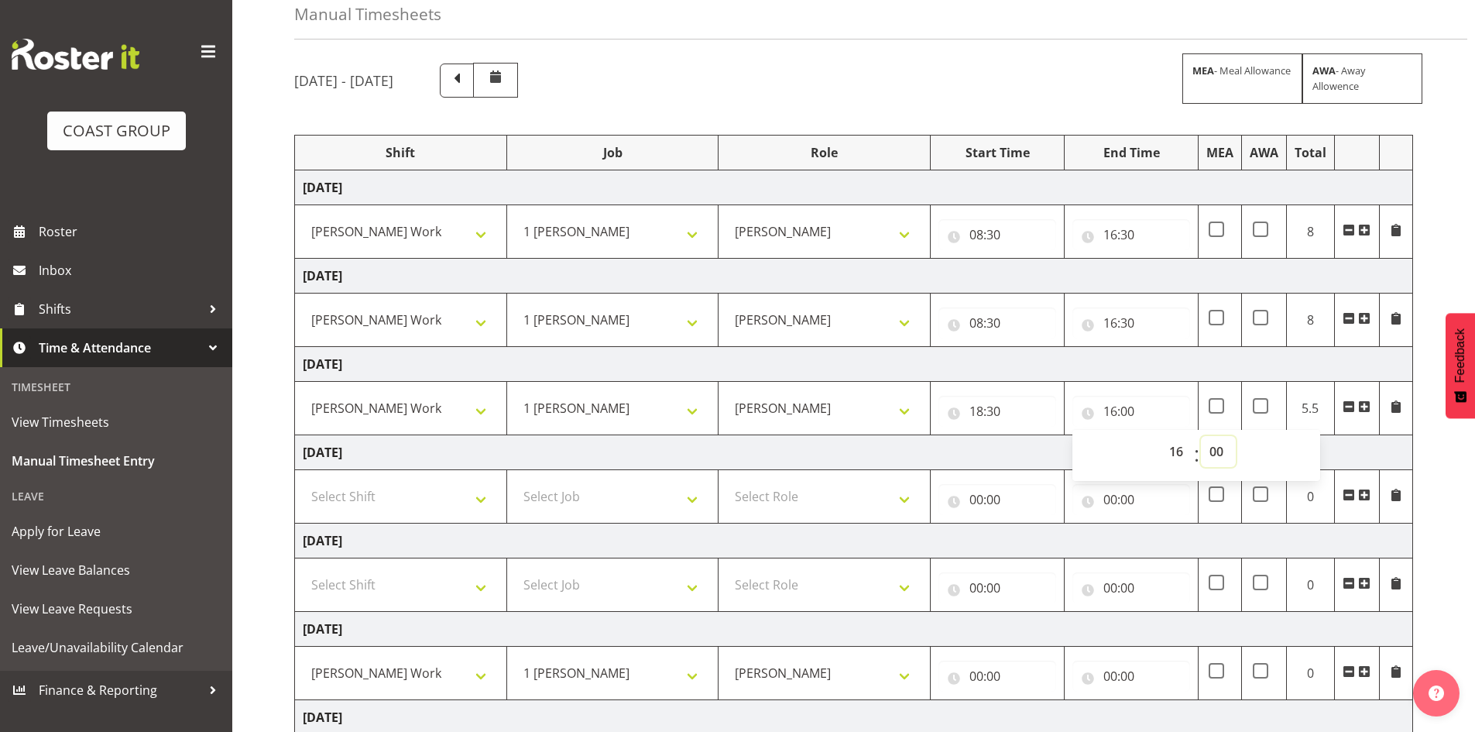
click at [1224, 451] on select "00 01 02 03 04 05 06 07 08 09 10 11 12 13 14 15 16 17 18 19 20 21 22 23 24 25 2…" at bounding box center [1218, 451] width 35 height 31
select select "30"
click at [1022, 584] on input "00:00" at bounding box center [997, 587] width 118 height 31
type input "16:30"
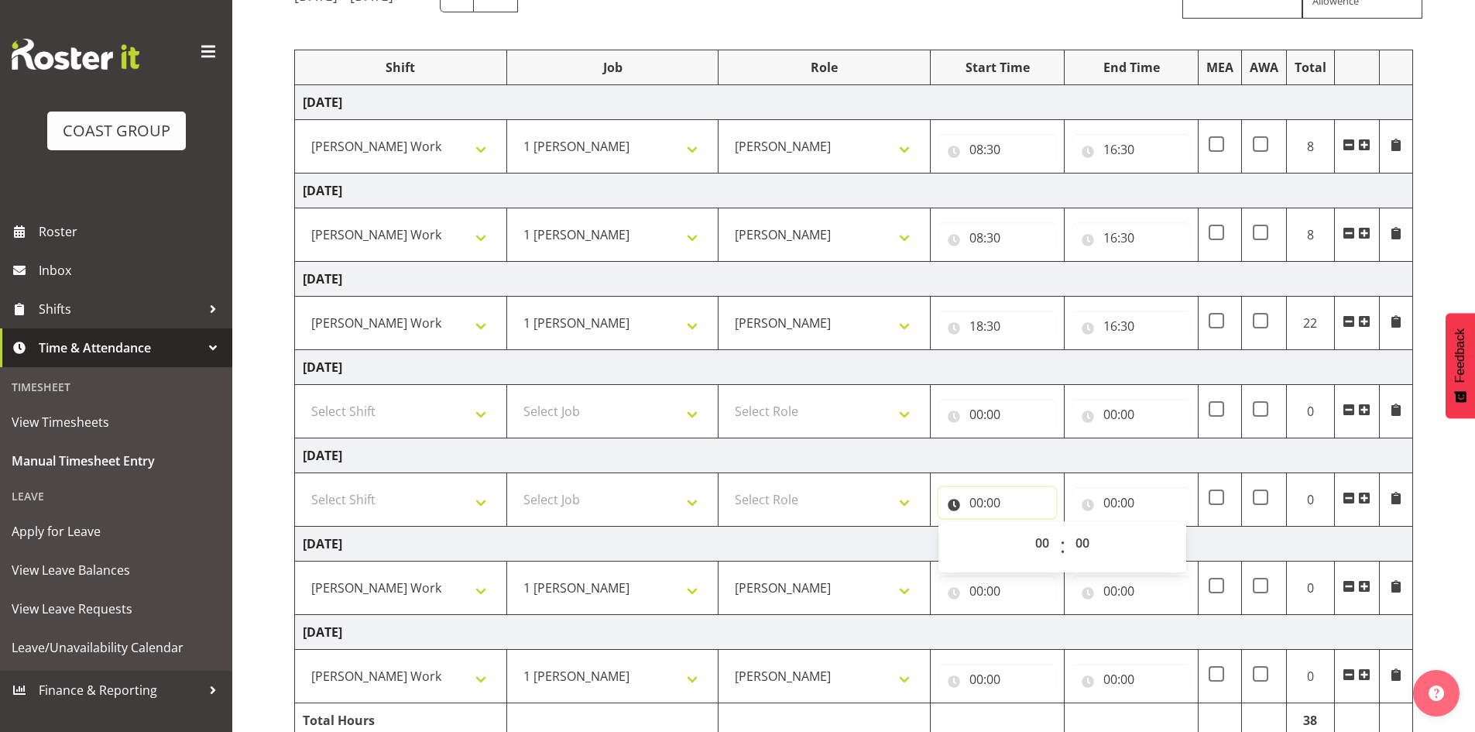
scroll to position [234, 0]
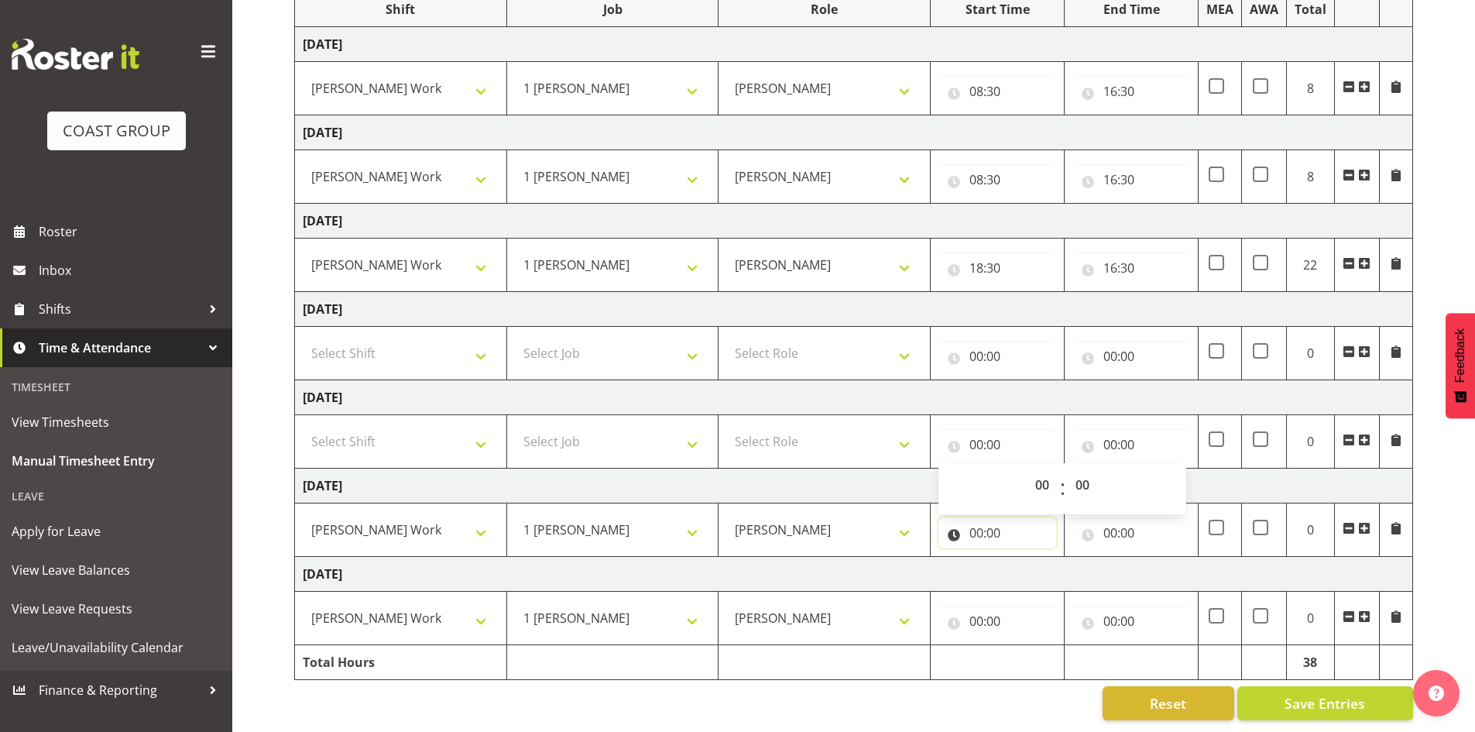
click at [990, 525] on input "00:00" at bounding box center [997, 532] width 118 height 31
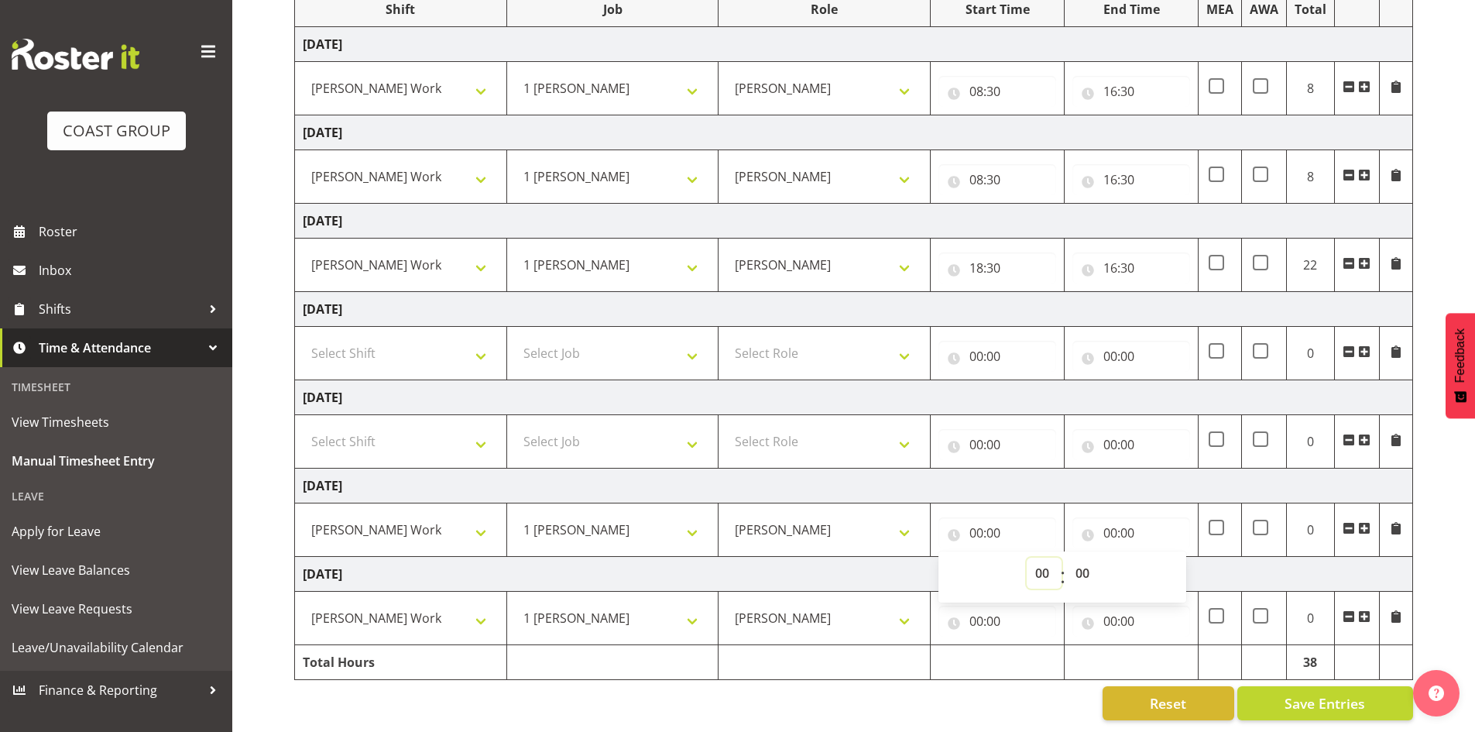
click at [1038, 562] on select "00 01 02 03 04 05 06 07 08 09 10 11 12 13 14 15 16 17 18 19 20 21 22 23" at bounding box center [1043, 572] width 35 height 31
select select "8"
click at [1081, 561] on select "00 01 02 03 04 05 06 07 08 09 10 11 12 13 14 15 16 17 18 19 20 21 22 23 24 25 2…" at bounding box center [1084, 572] width 35 height 31
type input "08:00"
select select "30"
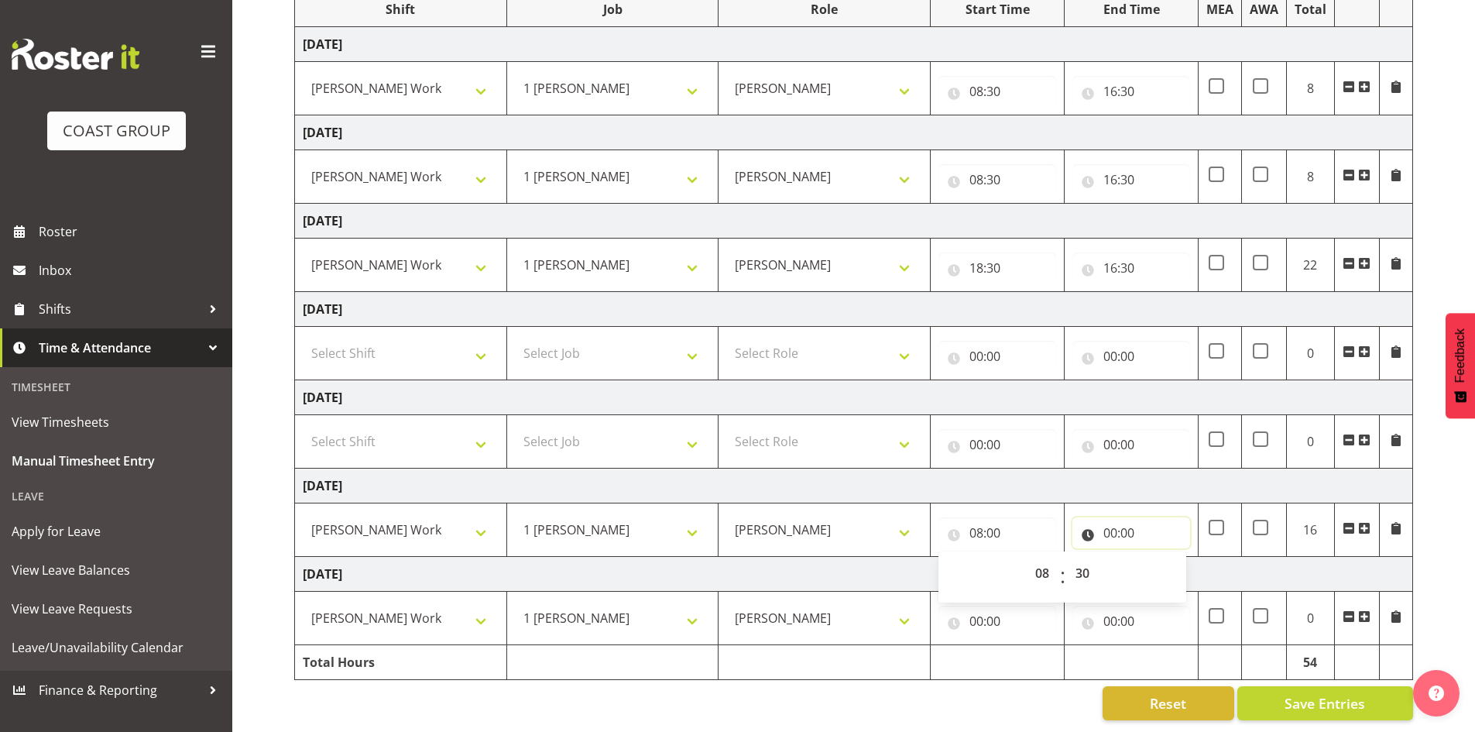
click at [1126, 524] on input "00:00" at bounding box center [1131, 532] width 118 height 31
type input "08:30"
click at [1177, 568] on select "00 01 02 03 04 05 06 07 08 09 10 11 12 13 14 15 16 17 18 19 20 21 22 23" at bounding box center [1177, 572] width 35 height 31
select select "16"
type input "16:00"
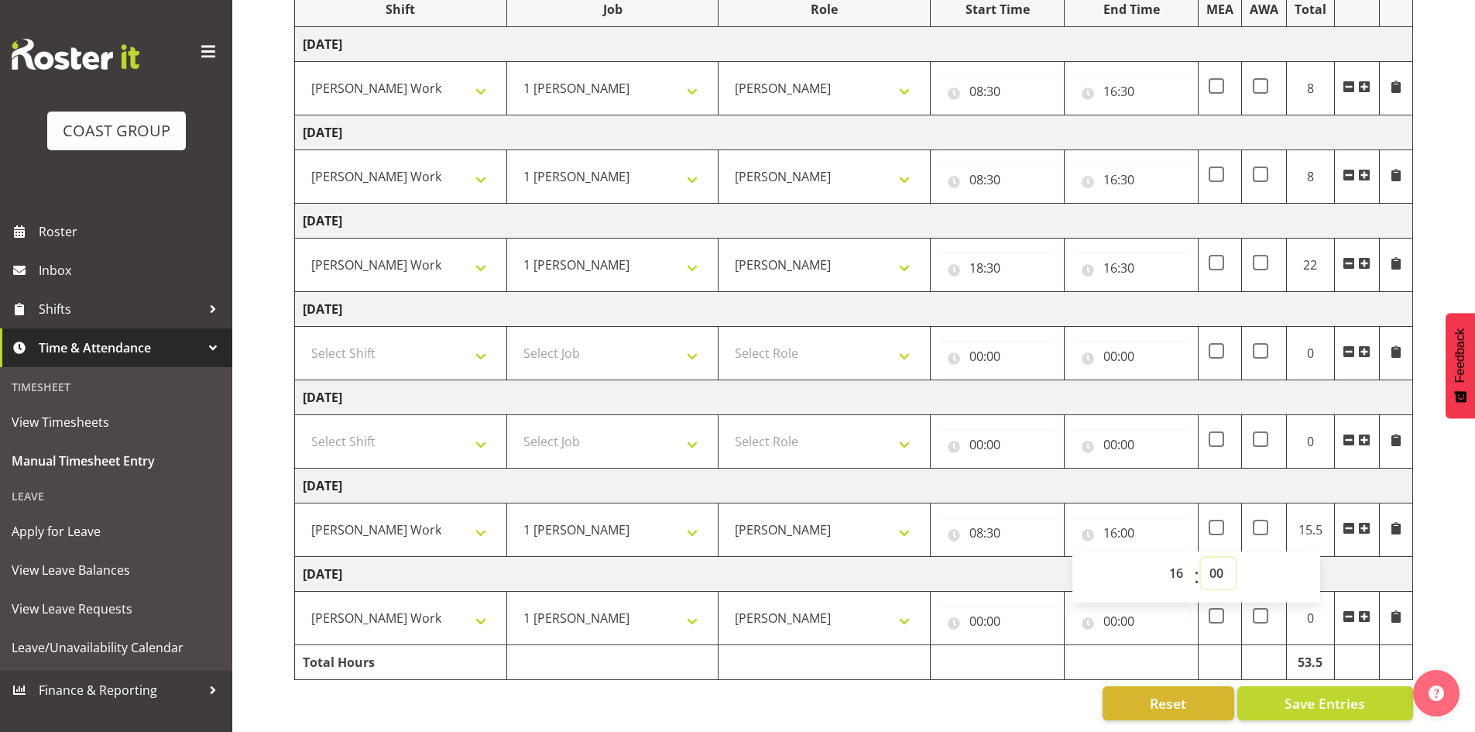
click at [1209, 566] on select "00 01 02 03 04 05 06 07 08 09 10 11 12 13 14 15 16 17 18 19 20 21 22 23 24 25 2…" at bounding box center [1218, 572] width 35 height 31
select select "30"
click at [998, 613] on input "00:00" at bounding box center [997, 620] width 118 height 31
type input "16:30"
click at [1047, 656] on select "00 01 02 03 04 05 06 07 08 09 10 11 12 13 14 15 16 17 18 19 20 21 22 23" at bounding box center [1043, 661] width 35 height 31
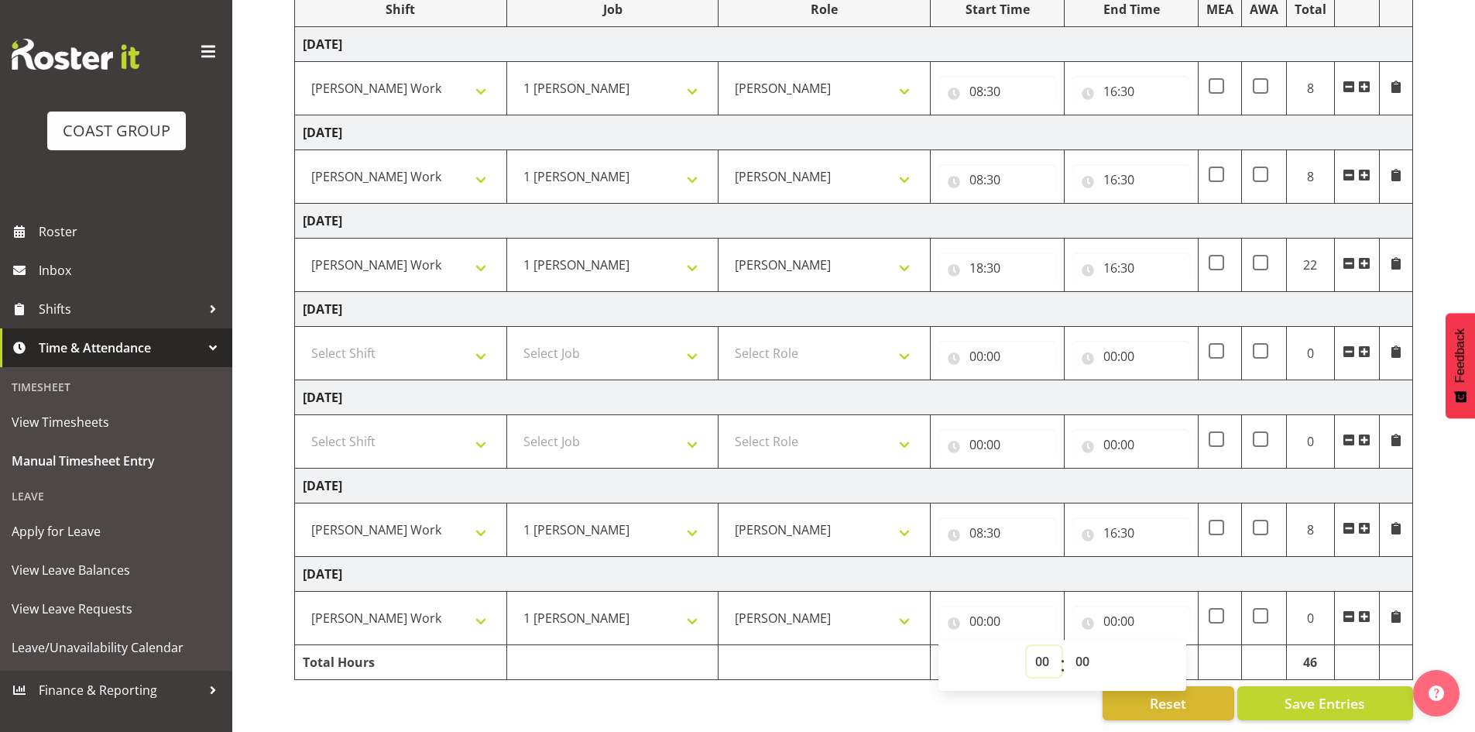
select select "8"
click at [1087, 653] on select "00 01 02 03 04 05 06 07 08 09 10 11 12 13 14 15 16 17 18 19 20 21 22 23 24 25 2…" at bounding box center [1084, 661] width 35 height 31
type input "08:00"
select select "30"
click at [1114, 605] on input "00:00" at bounding box center [1131, 620] width 118 height 31
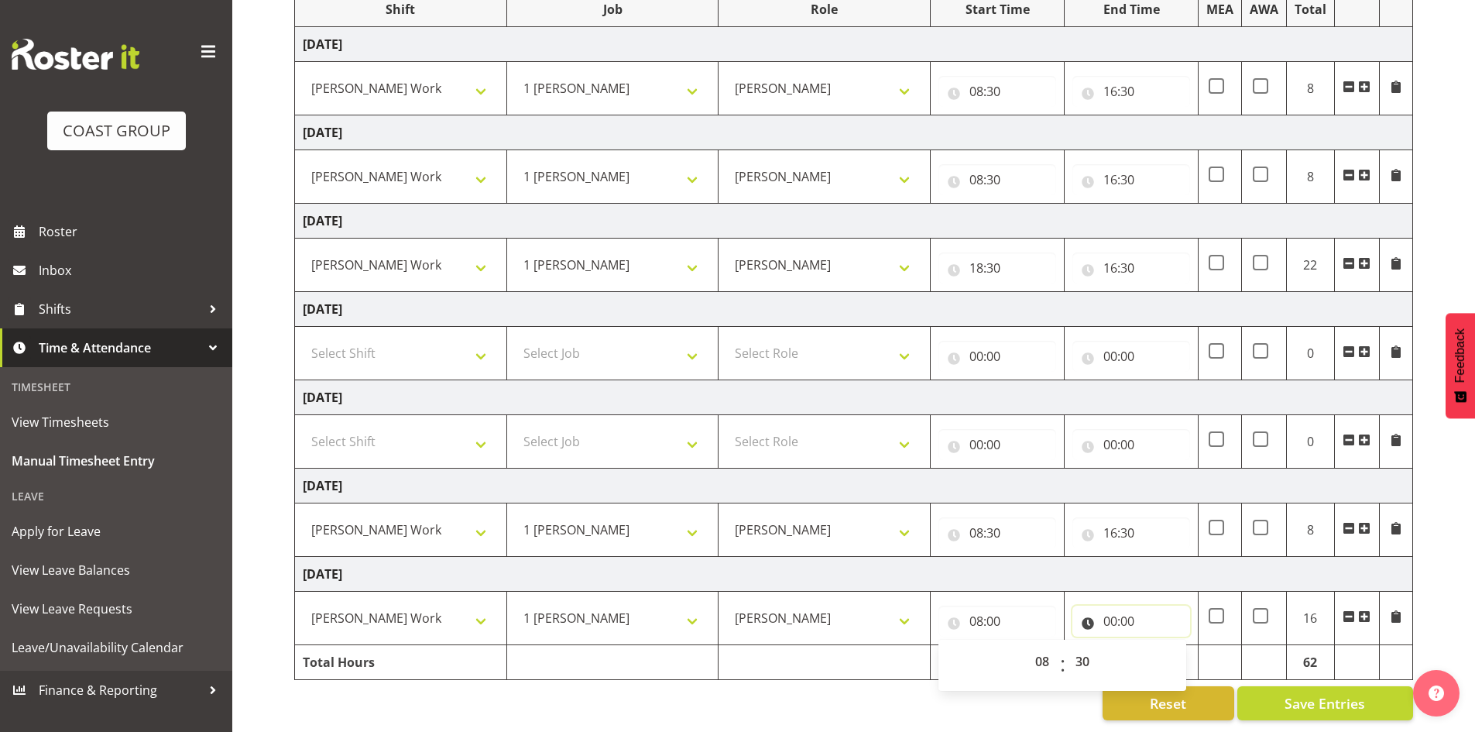
type input "08:30"
click at [1172, 646] on select "00 01 02 03 04 05 06 07 08 09 10 11 12 13 14 15 16 17 18 19 20 21 22 23" at bounding box center [1177, 661] width 35 height 31
select select "16"
click at [1219, 660] on select "00 01 02 03 04 05 06 07 08 09 10 11 12 13 14 15 16 17 18 19 20 21 22 23 24 25 2…" at bounding box center [1218, 661] width 35 height 31
type input "16:00"
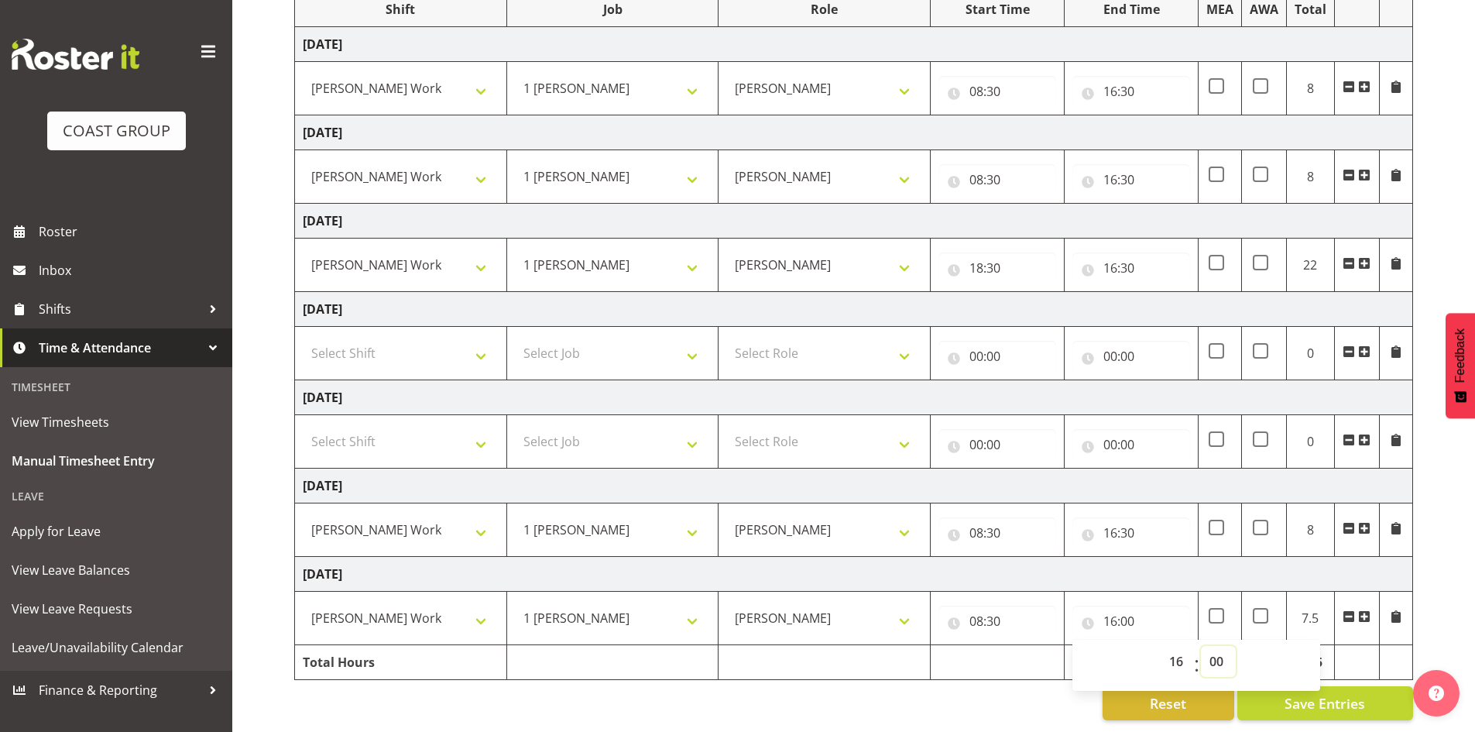
select select "30"
click at [907, 715] on div "[DATE] - [DATE] MEA - Meal Allowance AWA - Away Allowence Shift Job Role Start …" at bounding box center [884, 320] width 1180 height 824
type input "16:30"
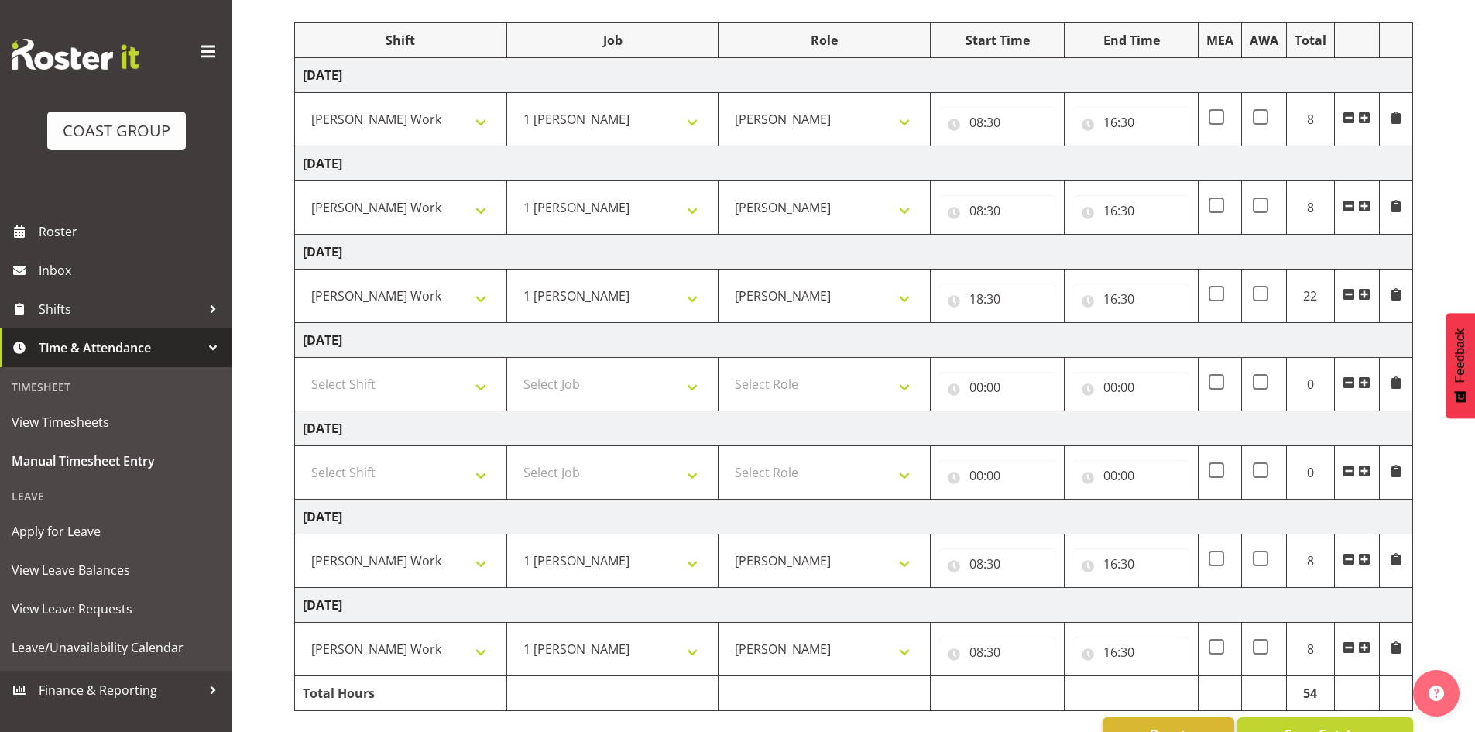
scroll to position [156, 0]
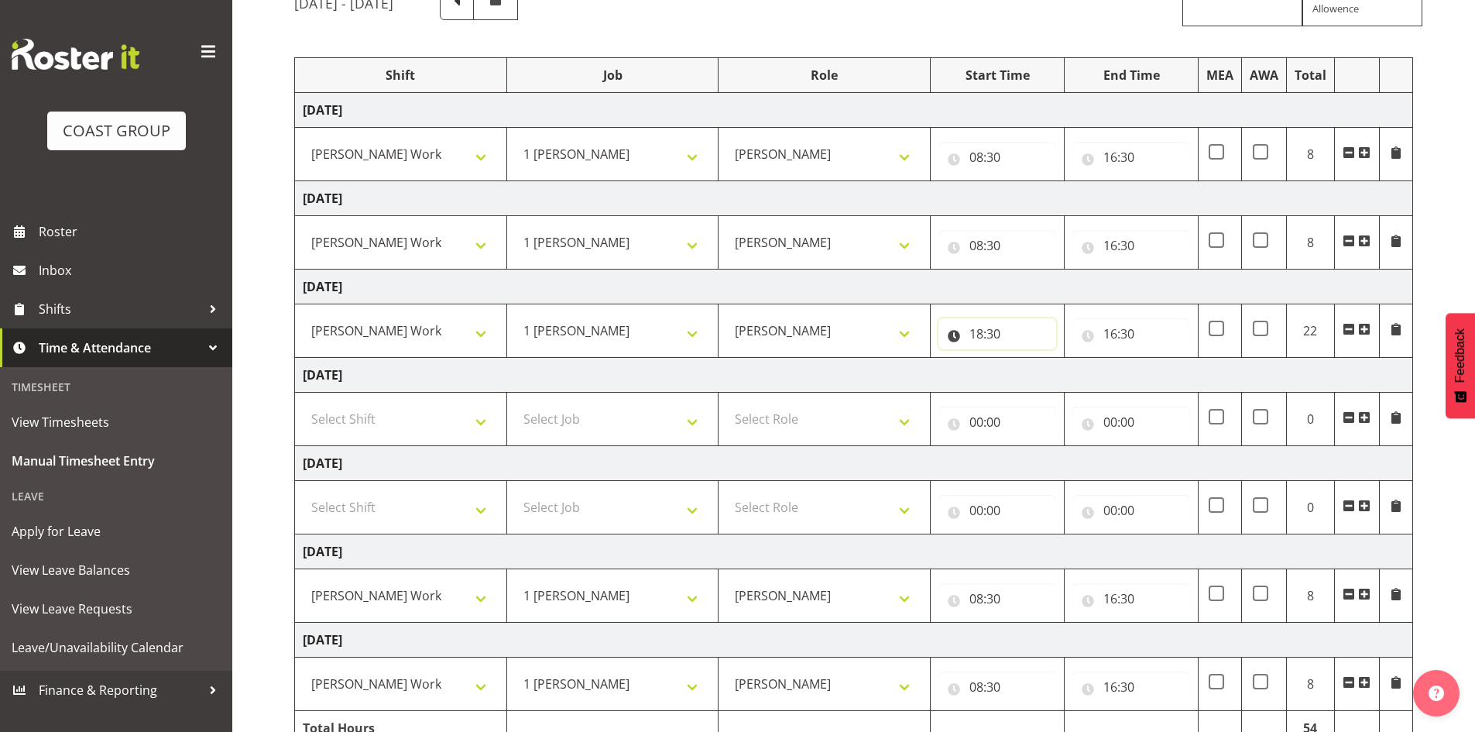
click at [992, 338] on input "18:30" at bounding box center [997, 333] width 118 height 31
click at [1040, 372] on select "00 01 02 03 04 05 06 07 08 09 10 11 12 13 14 15 16 17 18 19 20 21 22 23" at bounding box center [1043, 373] width 35 height 31
select select "8"
click at [1026, 358] on select "00 01 02 03 04 05 06 07 08 09 10 11 12 13 14 15 16 17 18 19 20 21 22 23" at bounding box center [1043, 373] width 35 height 31
type input "08:30"
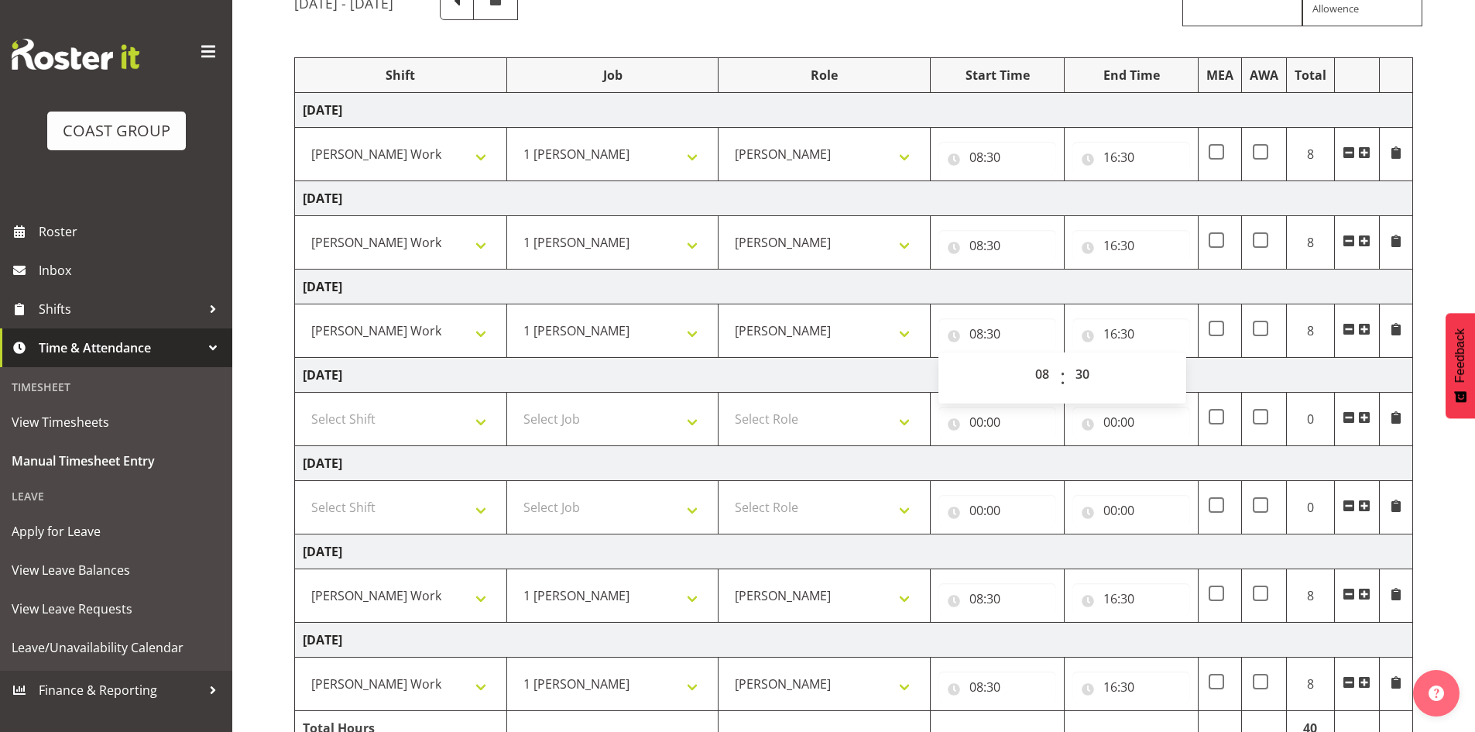
click at [1201, 379] on td "[DATE]" at bounding box center [854, 375] width 1118 height 35
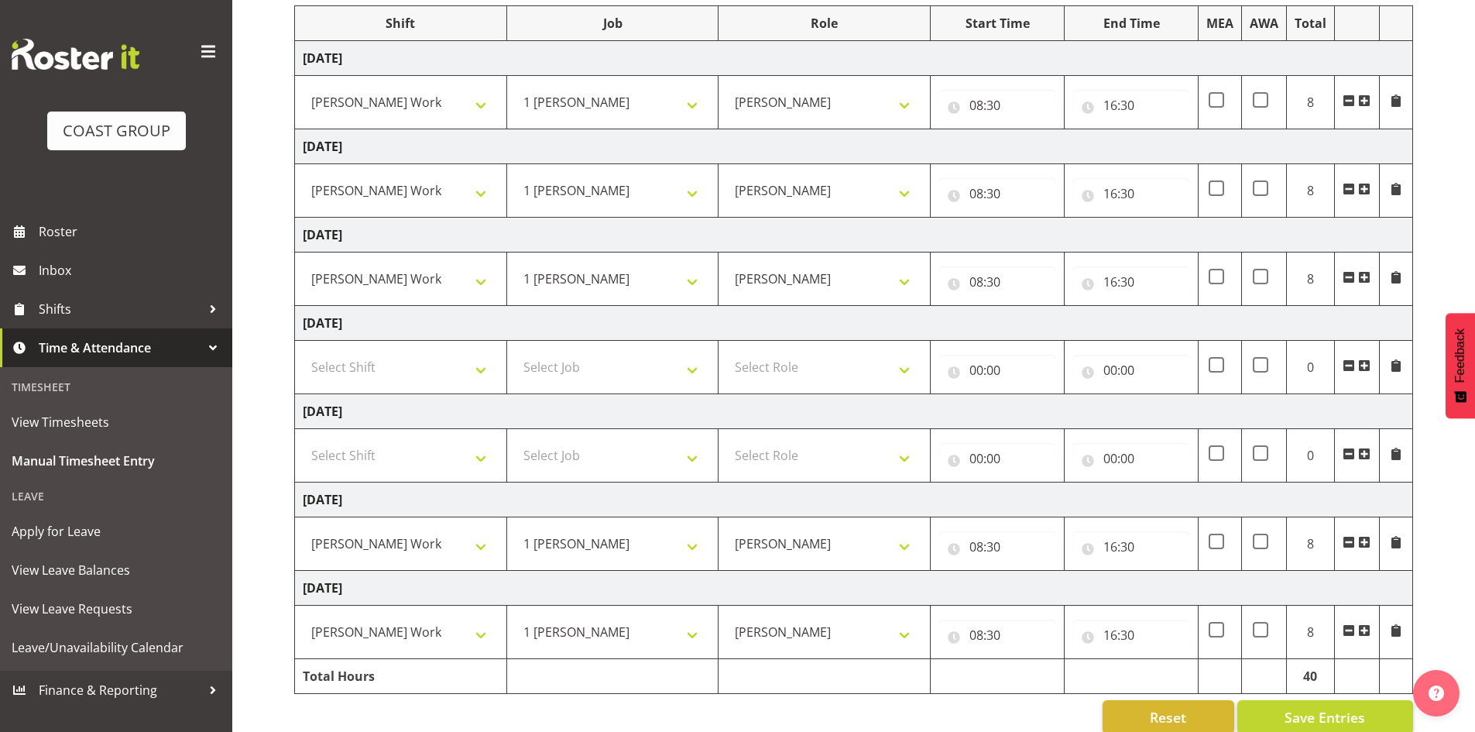
scroll to position [234, 0]
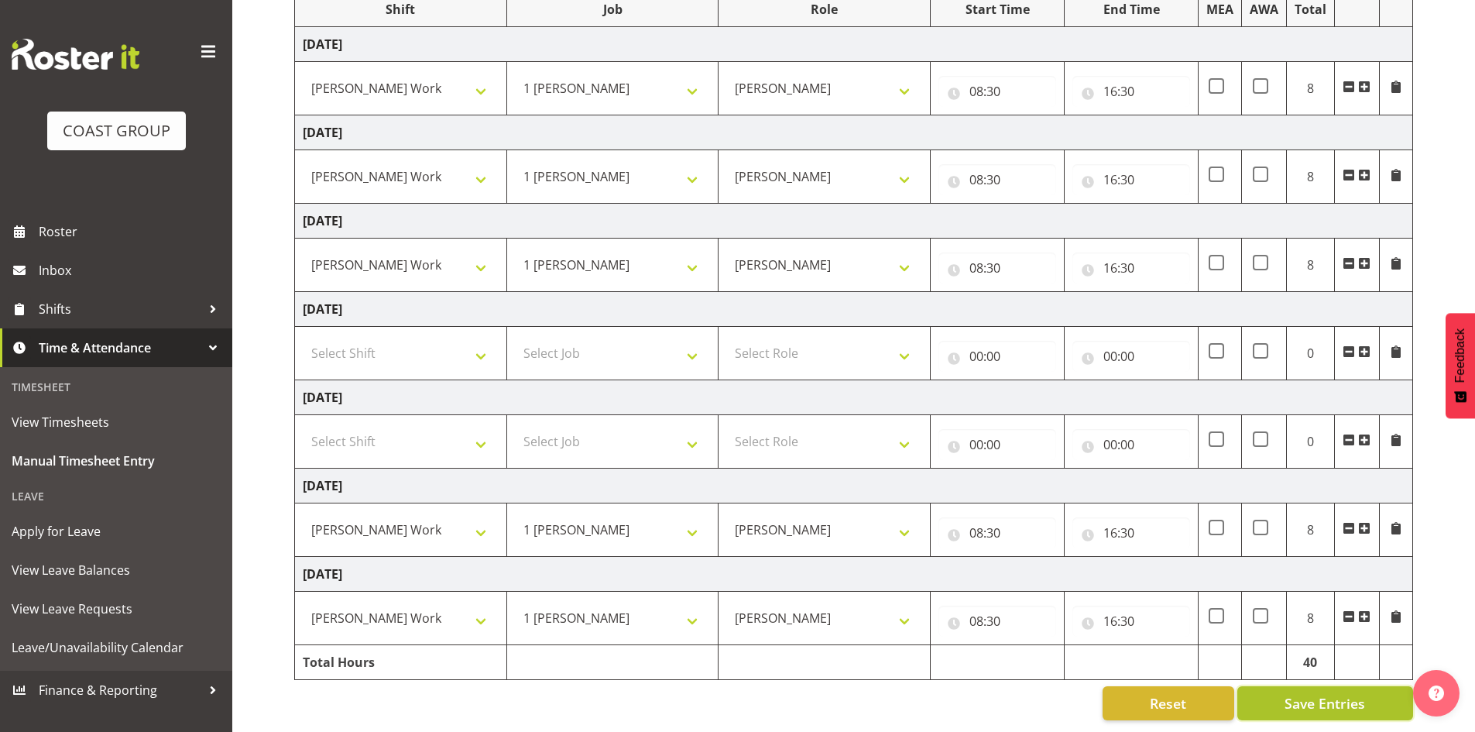
click at [1328, 693] on span "Save Entries" at bounding box center [1324, 703] width 81 height 20
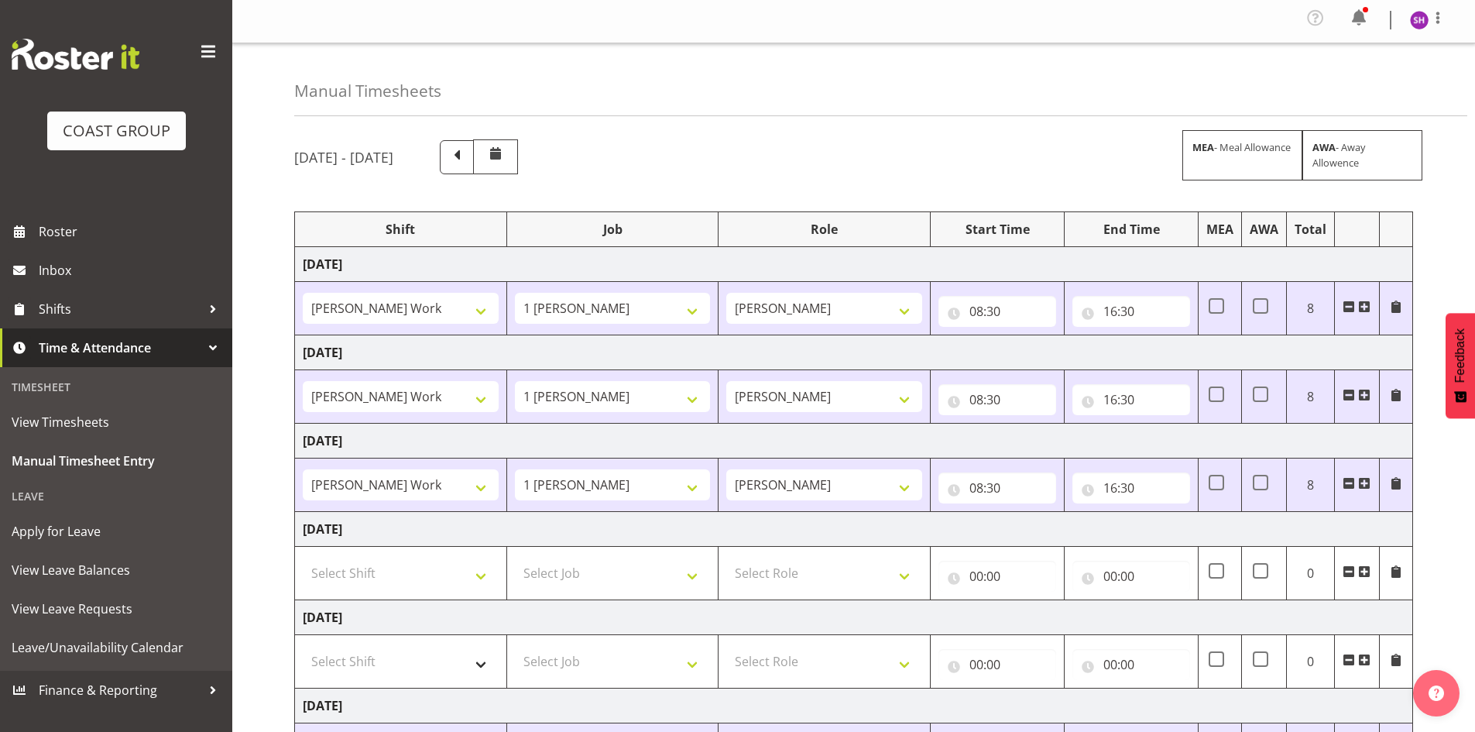
scroll to position [0, 0]
